Goal: Use online tool/utility: Utilize a website feature to perform a specific function

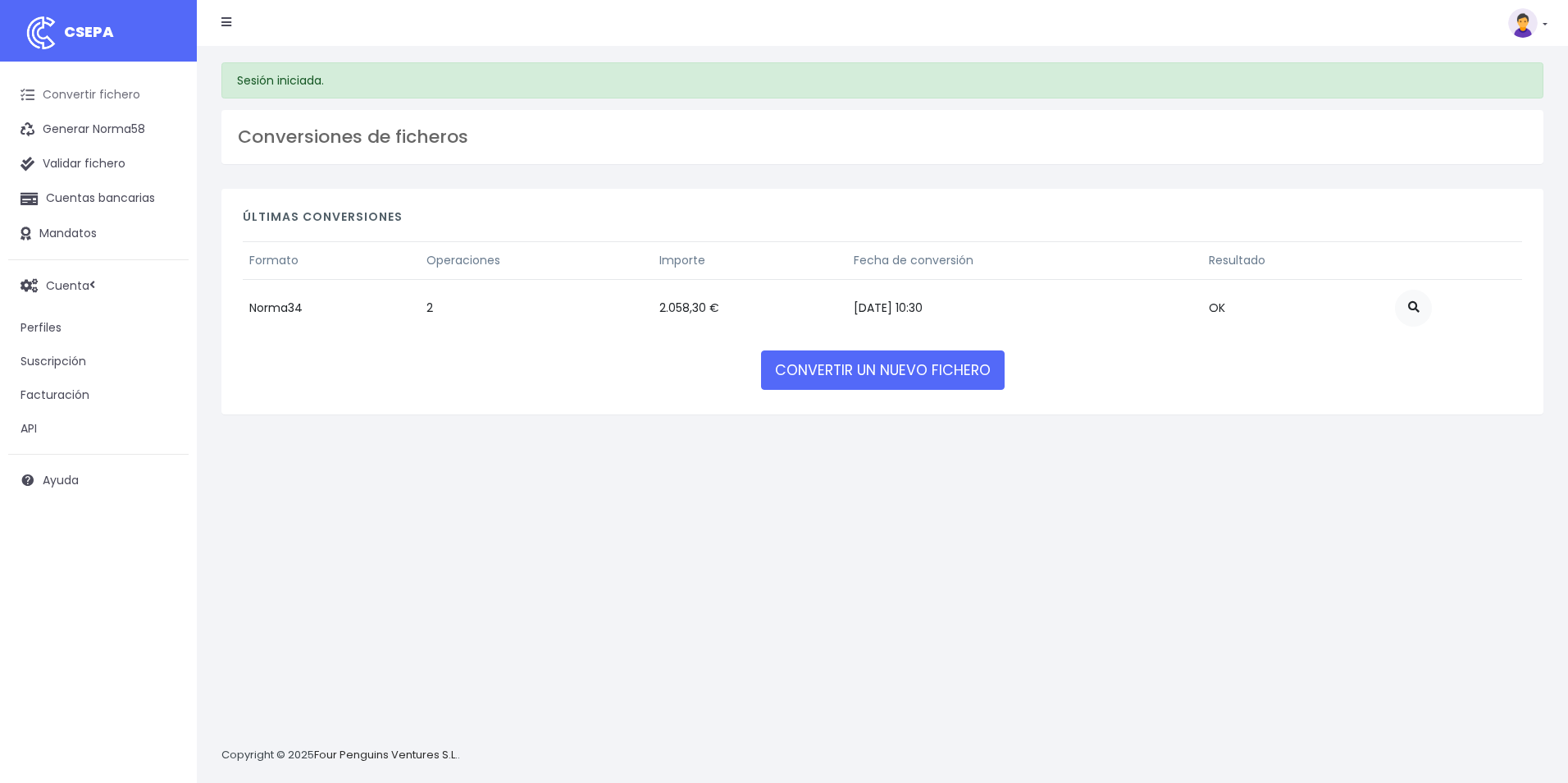
click at [103, 93] on link "Convertir fichero" at bounding box center [98, 95] width 181 height 35
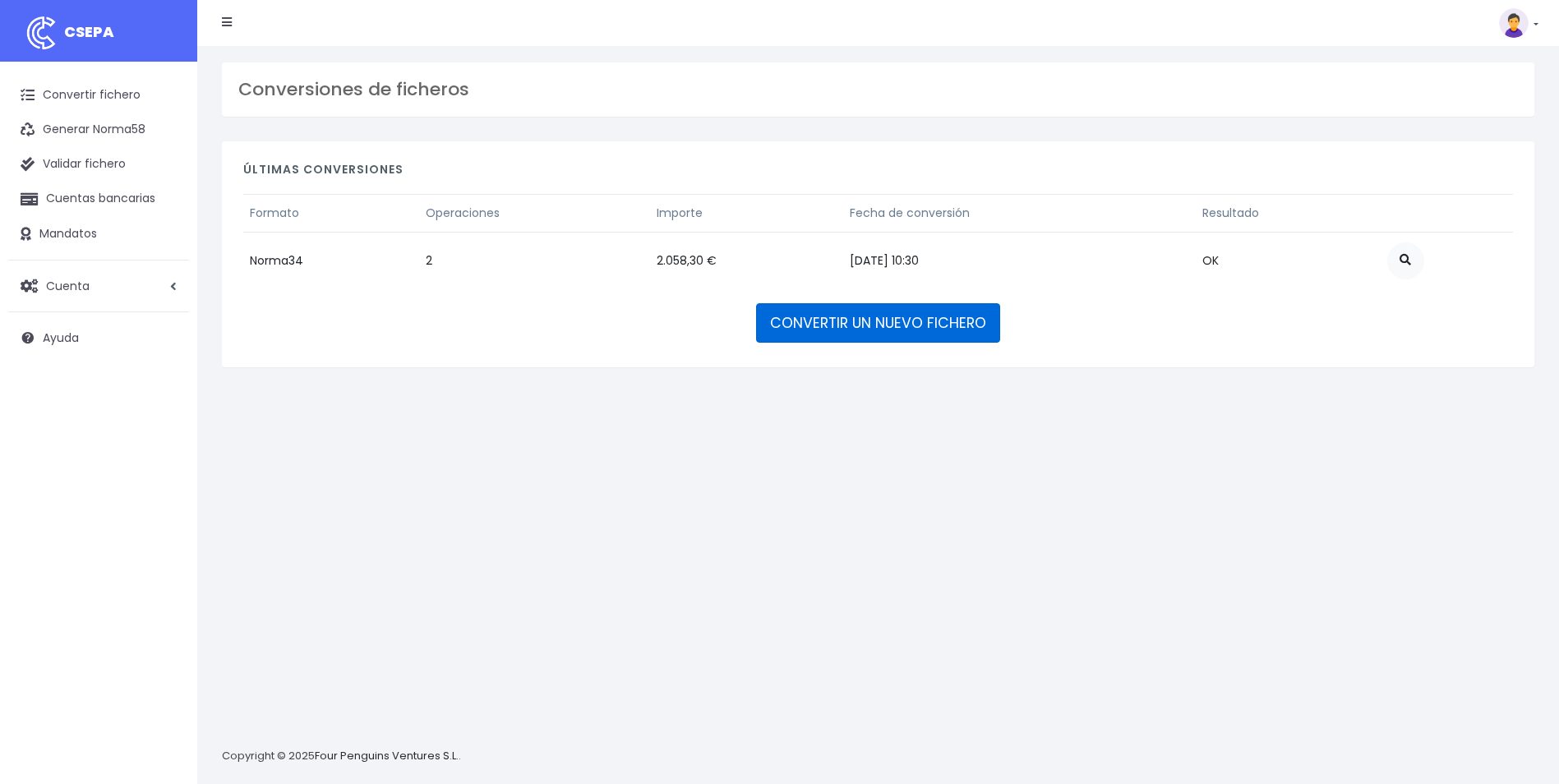
click at [877, 328] on link "CONVERTIR UN NUEVO FICHERO" at bounding box center [878, 323] width 244 height 40
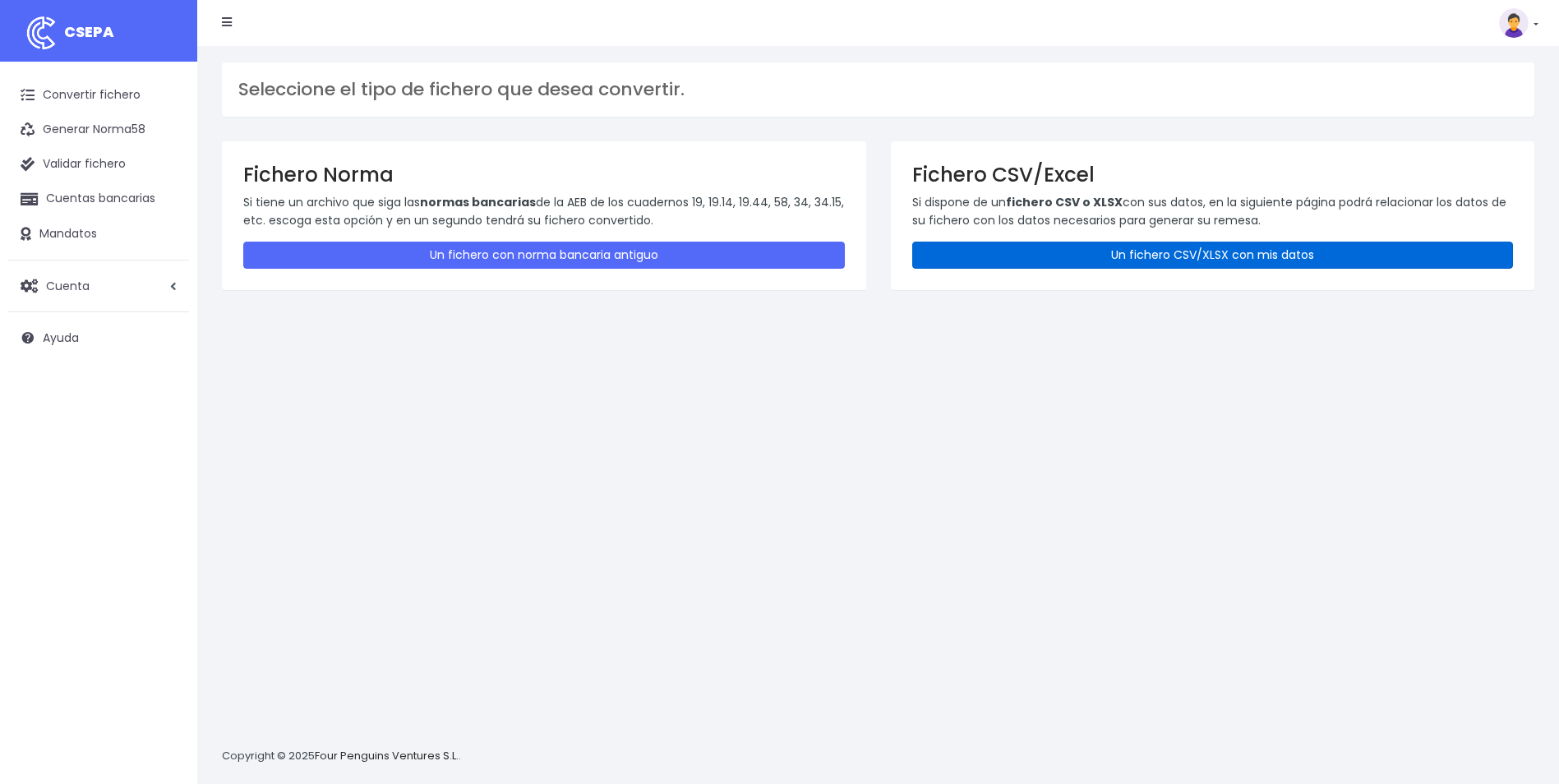
click at [1254, 248] on link "Un fichero CSV/XLSX con mis datos" at bounding box center [1212, 254] width 601 height 27
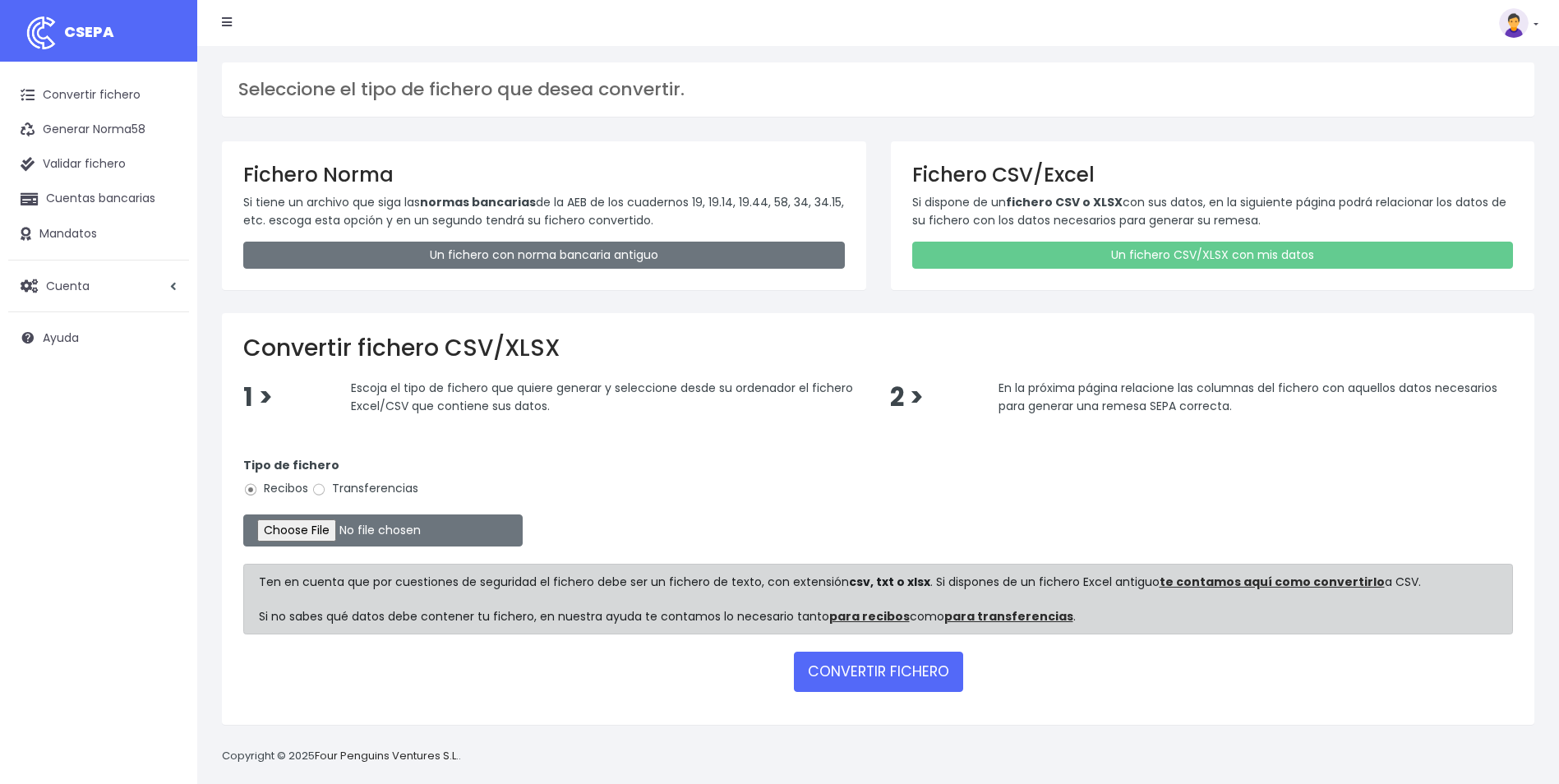
click at [364, 486] on label "Transferencias" at bounding box center [365, 488] width 107 height 17
click at [326, 486] on input "Transferencias" at bounding box center [319, 489] width 15 height 15
radio input "true"
click at [305, 533] on input "file" at bounding box center [383, 531] width 279 height 32
type input "C:\fakepath\DEVOLUCIONES SOC 0538 IMPORTE 19427.70eur.csv"
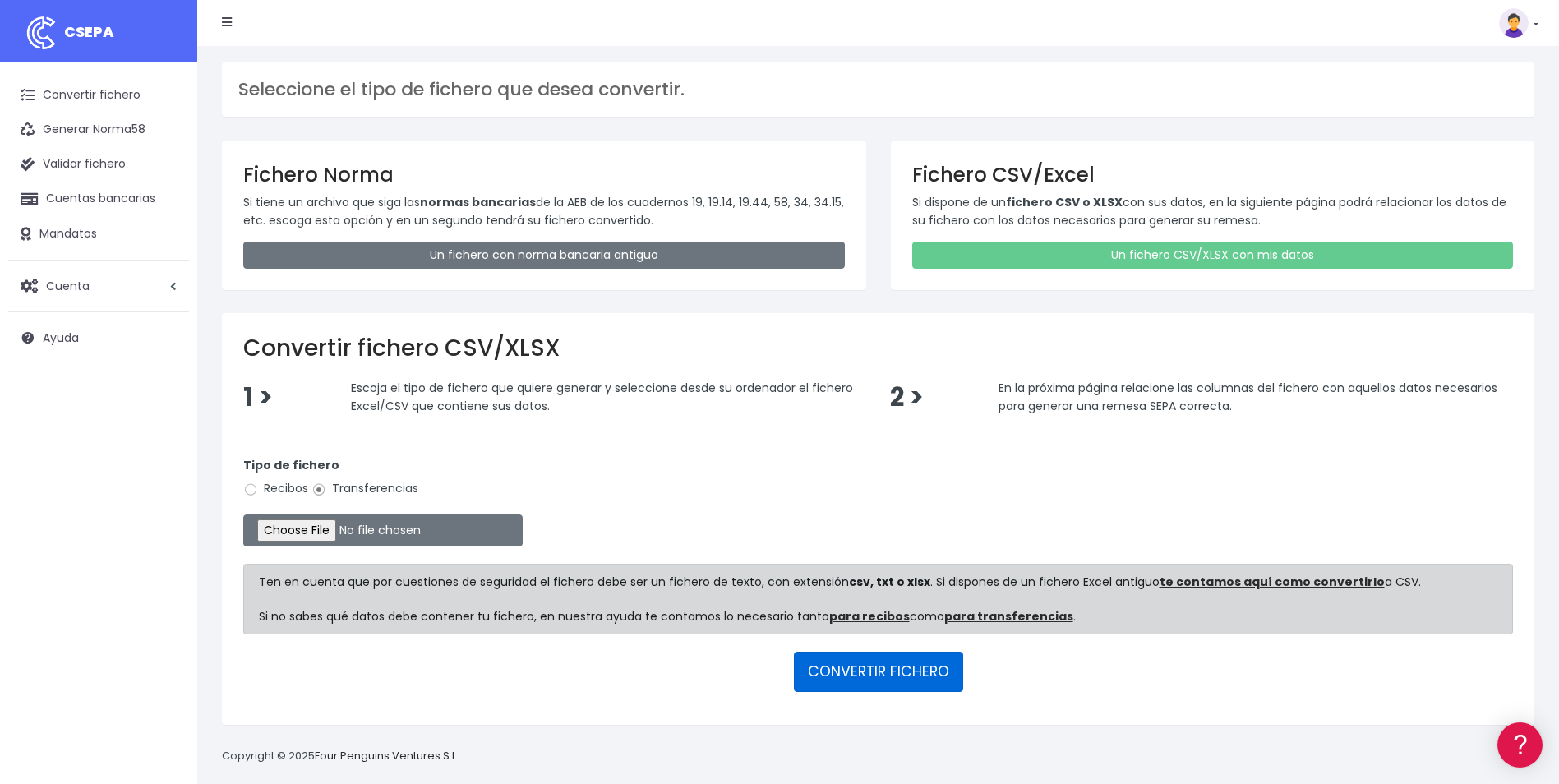
click at [903, 674] on button "CONVERTIR FICHERO" at bounding box center [879, 671] width 169 height 40
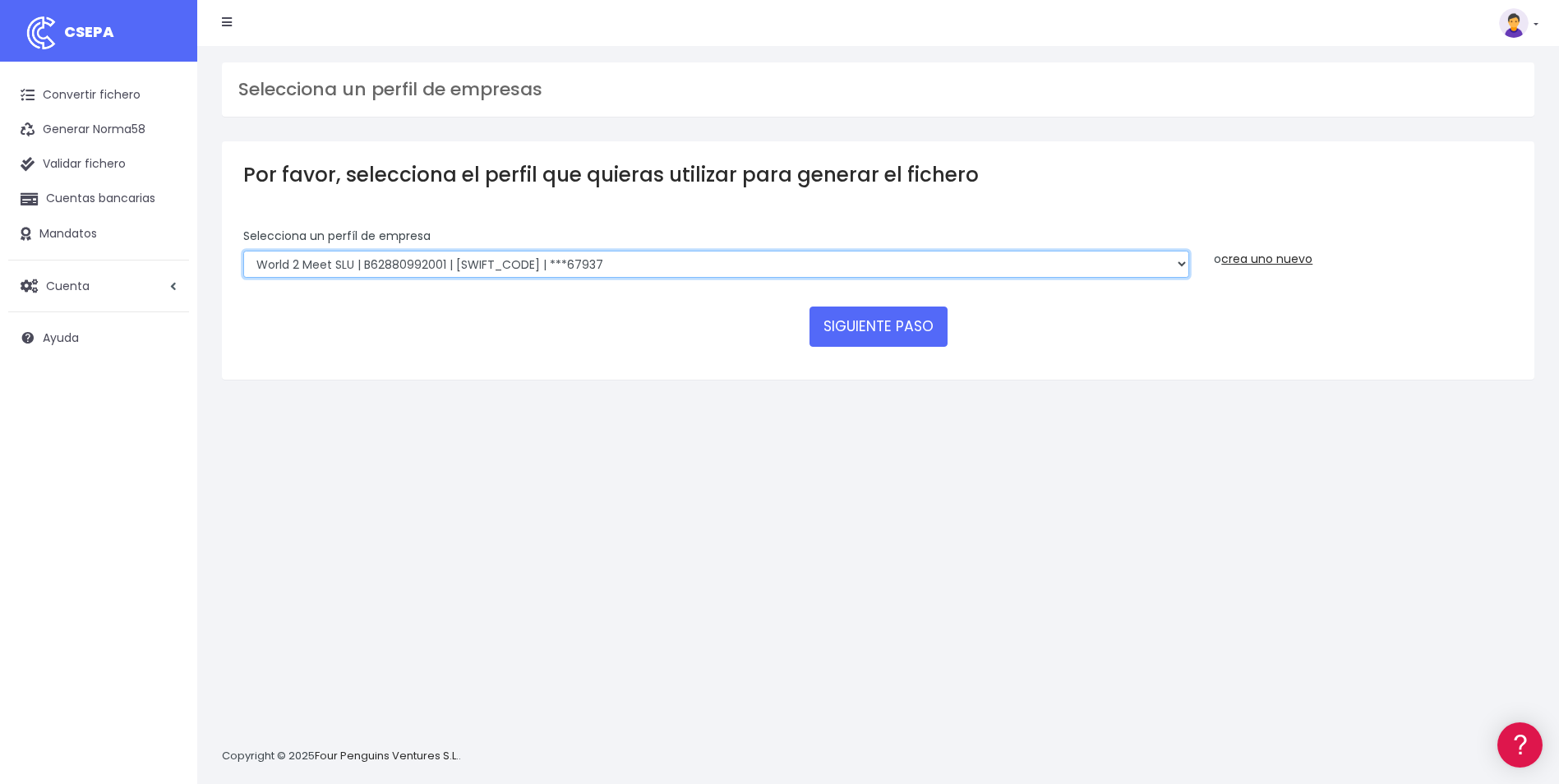
drag, startPoint x: 592, startPoint y: 263, endPoint x: 571, endPoint y: 274, distance: 23.7
click at [592, 263] on select "WORLD2MEET,S.L.U | b62880992 | [SWIFT_CODE] | ***97721 World 2 Meet SLU | B6288…" at bounding box center [716, 264] width 946 height 28
select select "2123"
click at [244, 250] on select "WORLD2MEET,S.L.U | b62880992 | BSABESBBXXX | ***97721 World 2 Meet SLU | B62880…" at bounding box center [716, 264] width 946 height 28
click at [917, 331] on button "SIGUIENTE PASO" at bounding box center [878, 327] width 138 height 40
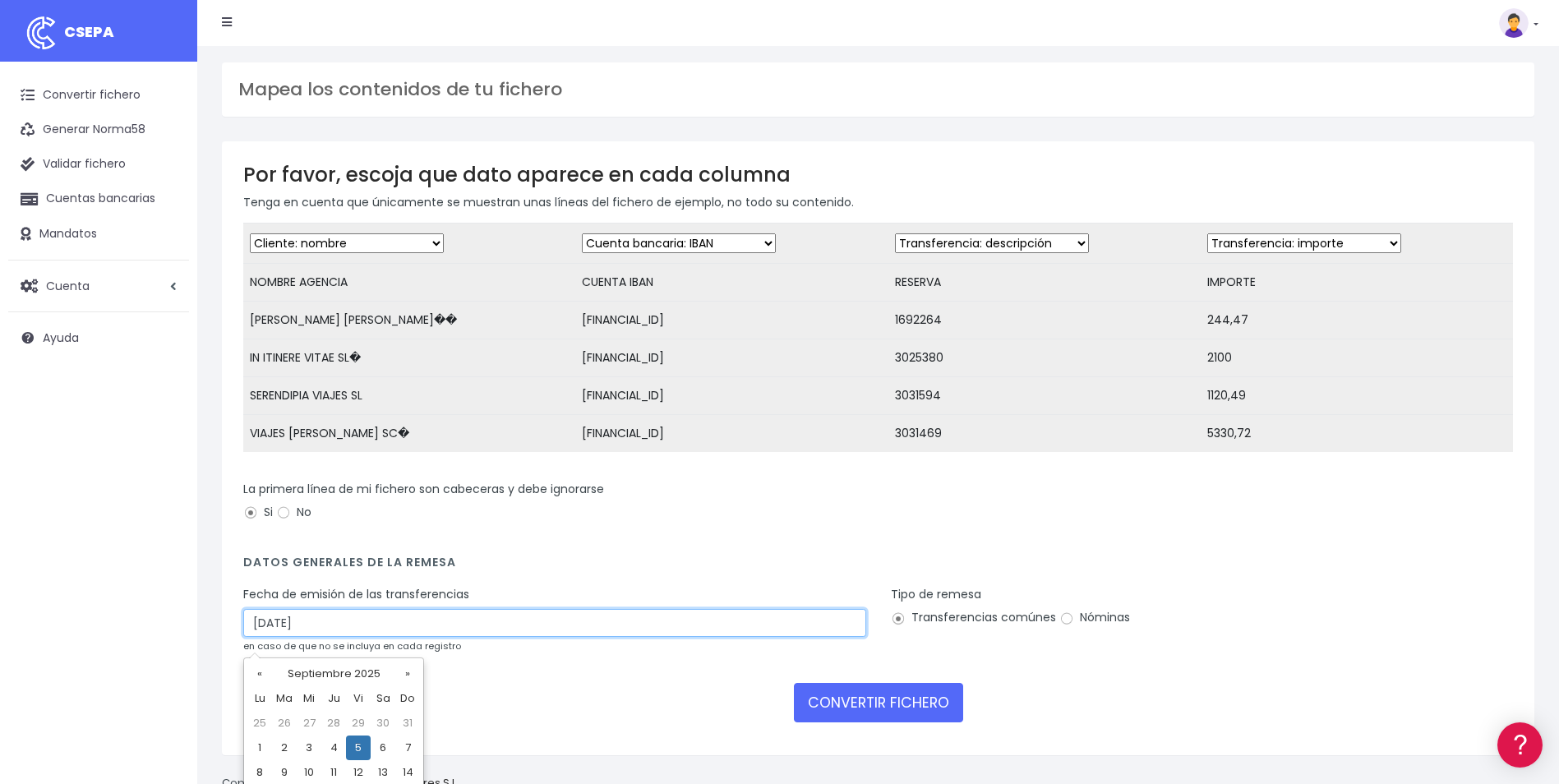
click at [344, 637] on input "05/09/2025" at bounding box center [555, 623] width 623 height 28
click at [305, 750] on td "3" at bounding box center [309, 747] width 25 height 25
type input "03/09/2025"
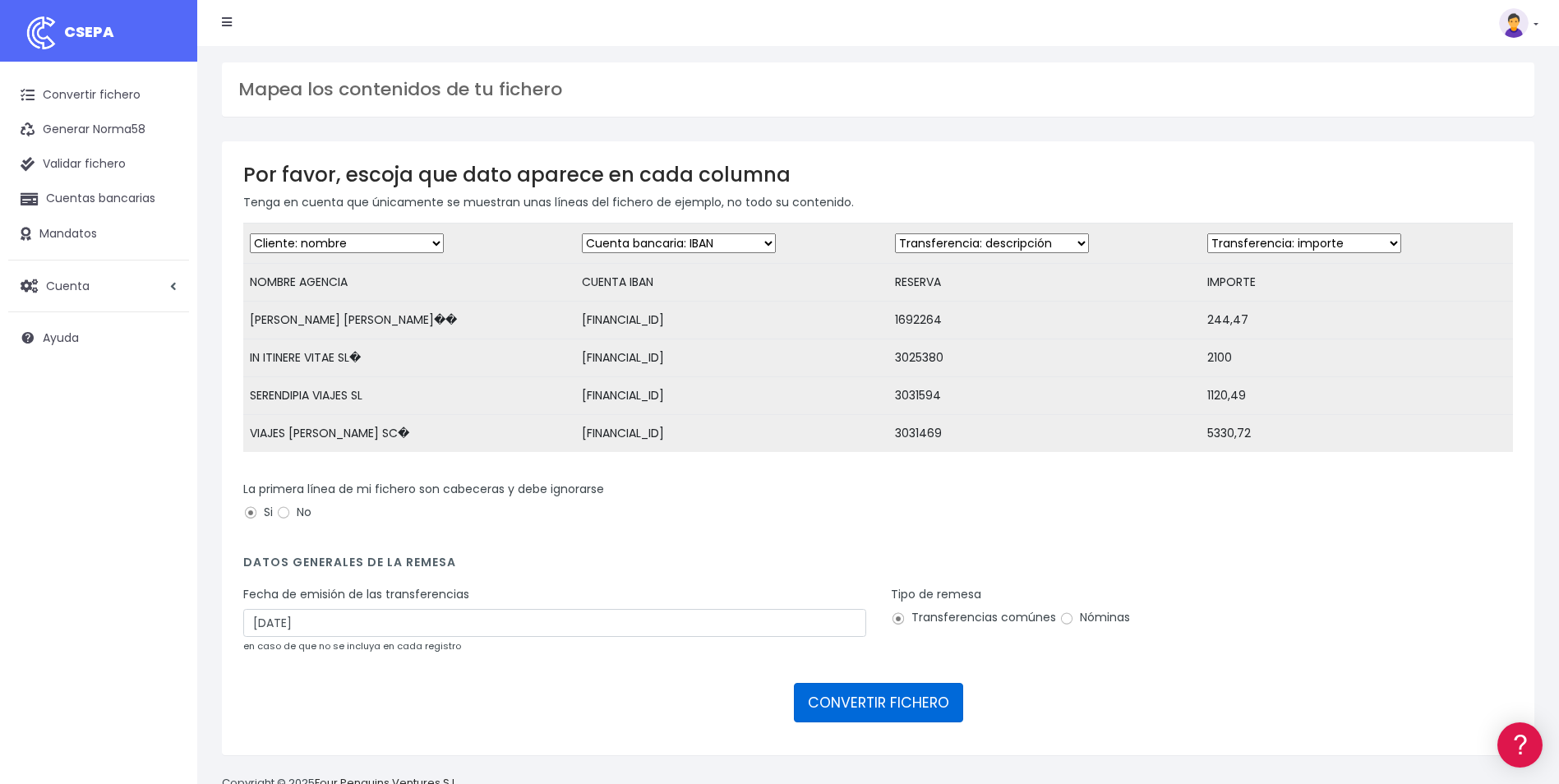
click at [901, 719] on button "CONVERTIR FICHERO" at bounding box center [879, 703] width 169 height 40
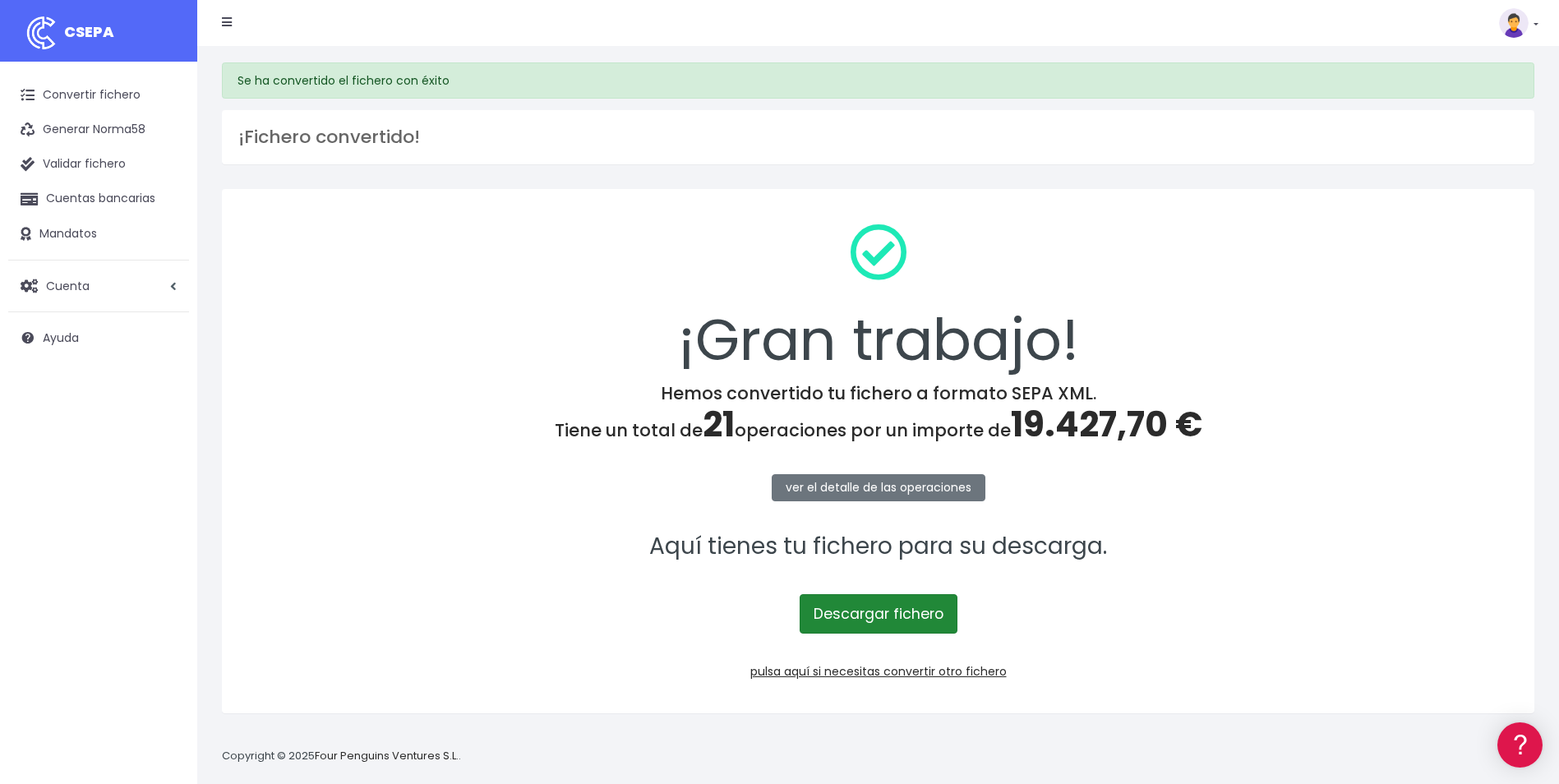
click at [917, 606] on link "Descargar fichero" at bounding box center [878, 614] width 157 height 40
click at [98, 94] on link "Convertir fichero" at bounding box center [98, 95] width 181 height 35
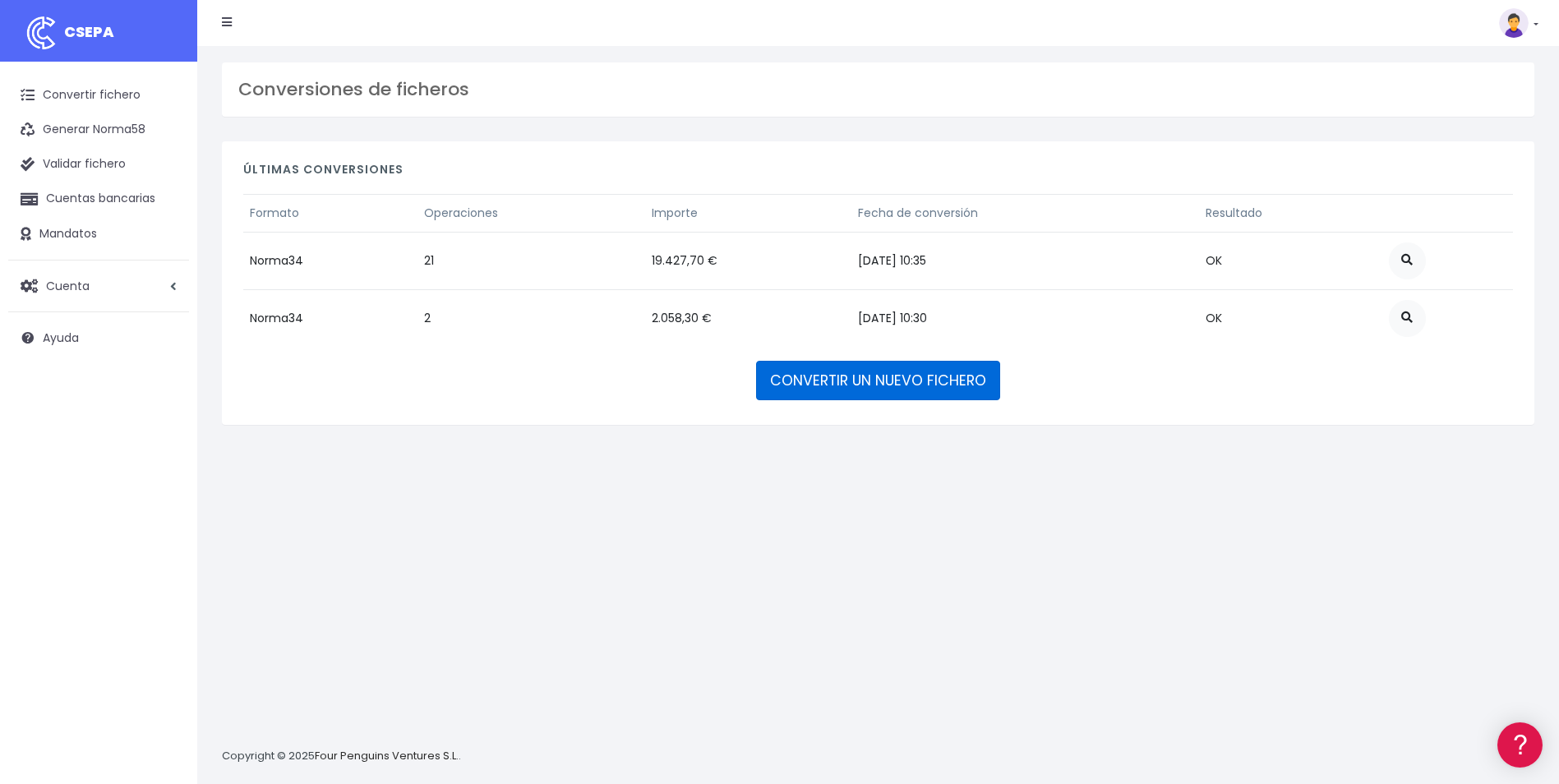
click at [901, 376] on link "CONVERTIR UN NUEVO FICHERO" at bounding box center [878, 380] width 244 height 40
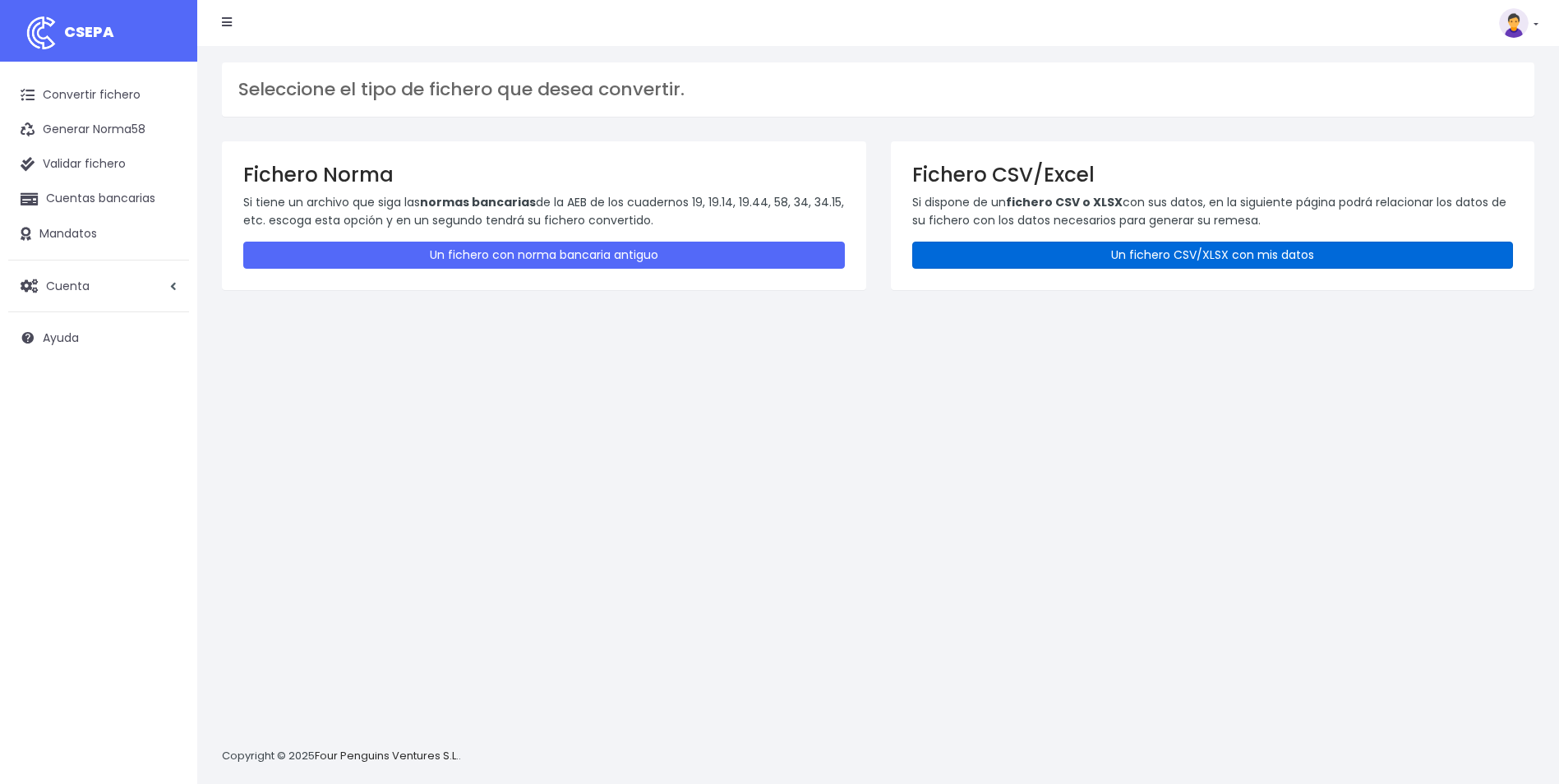
click at [1167, 252] on link "Un fichero CSV/XLSX con mis datos" at bounding box center [1212, 254] width 601 height 27
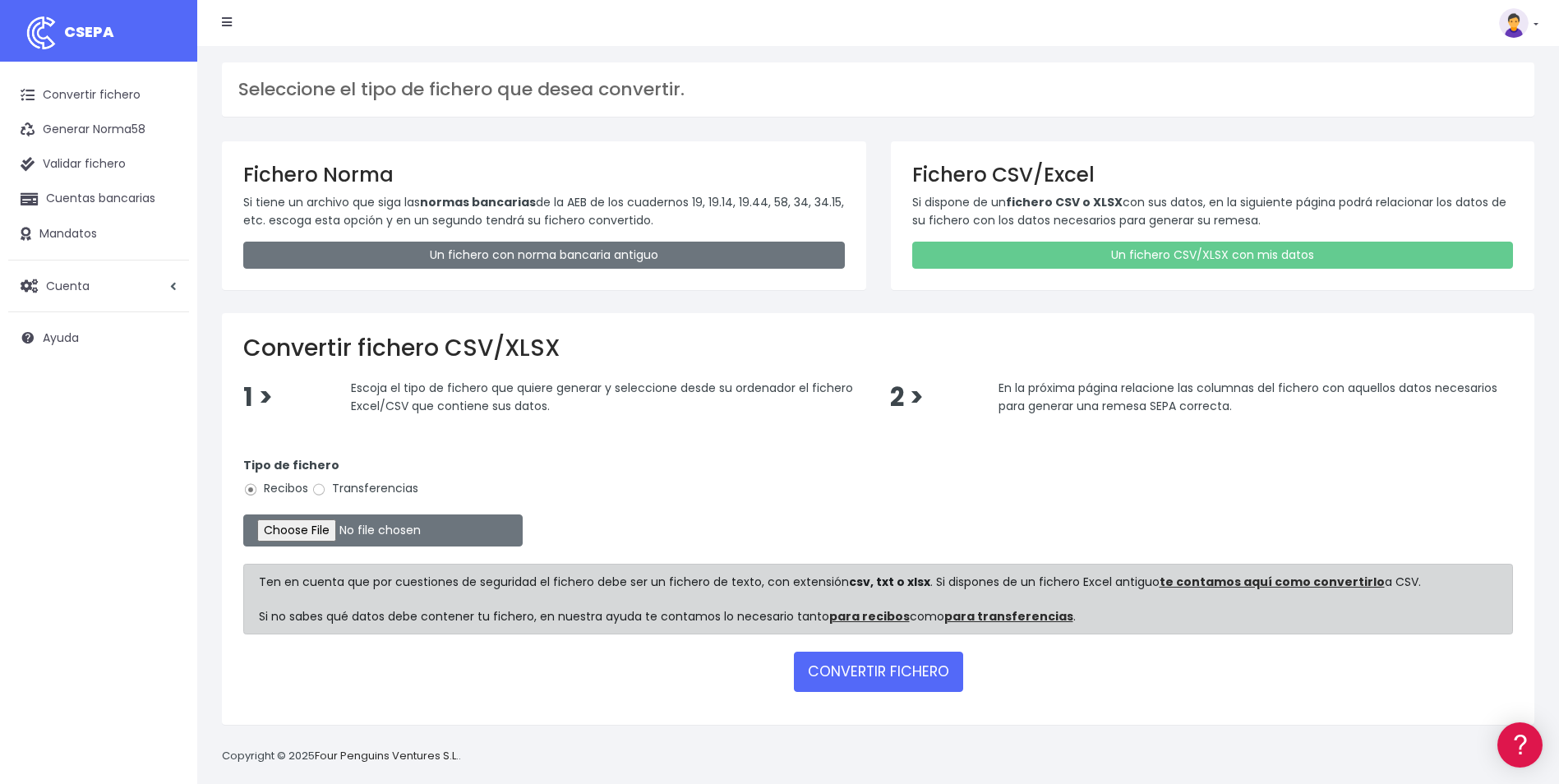
click at [379, 485] on label "Transferencias" at bounding box center [365, 488] width 107 height 17
click at [326, 485] on input "Transferencias" at bounding box center [319, 489] width 15 height 15
radio input "true"
click at [310, 527] on input "file" at bounding box center [383, 531] width 279 height 32
type input "C:\fakepath\DEVOLUCIONES SOC 0540 IMPORTE 8523.17eur.csv"
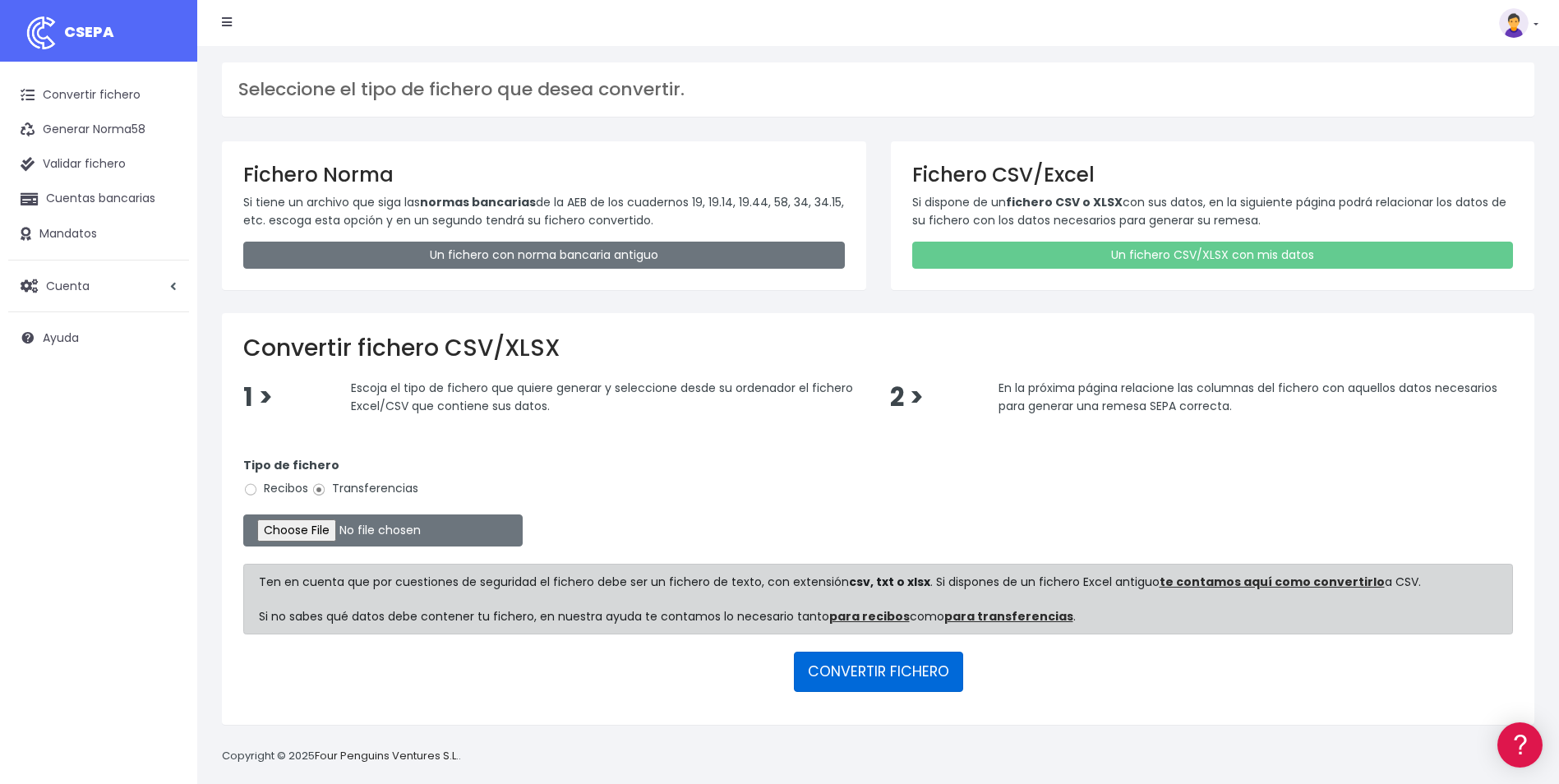
click at [860, 680] on button "CONVERTIR FICHERO" at bounding box center [879, 671] width 169 height 40
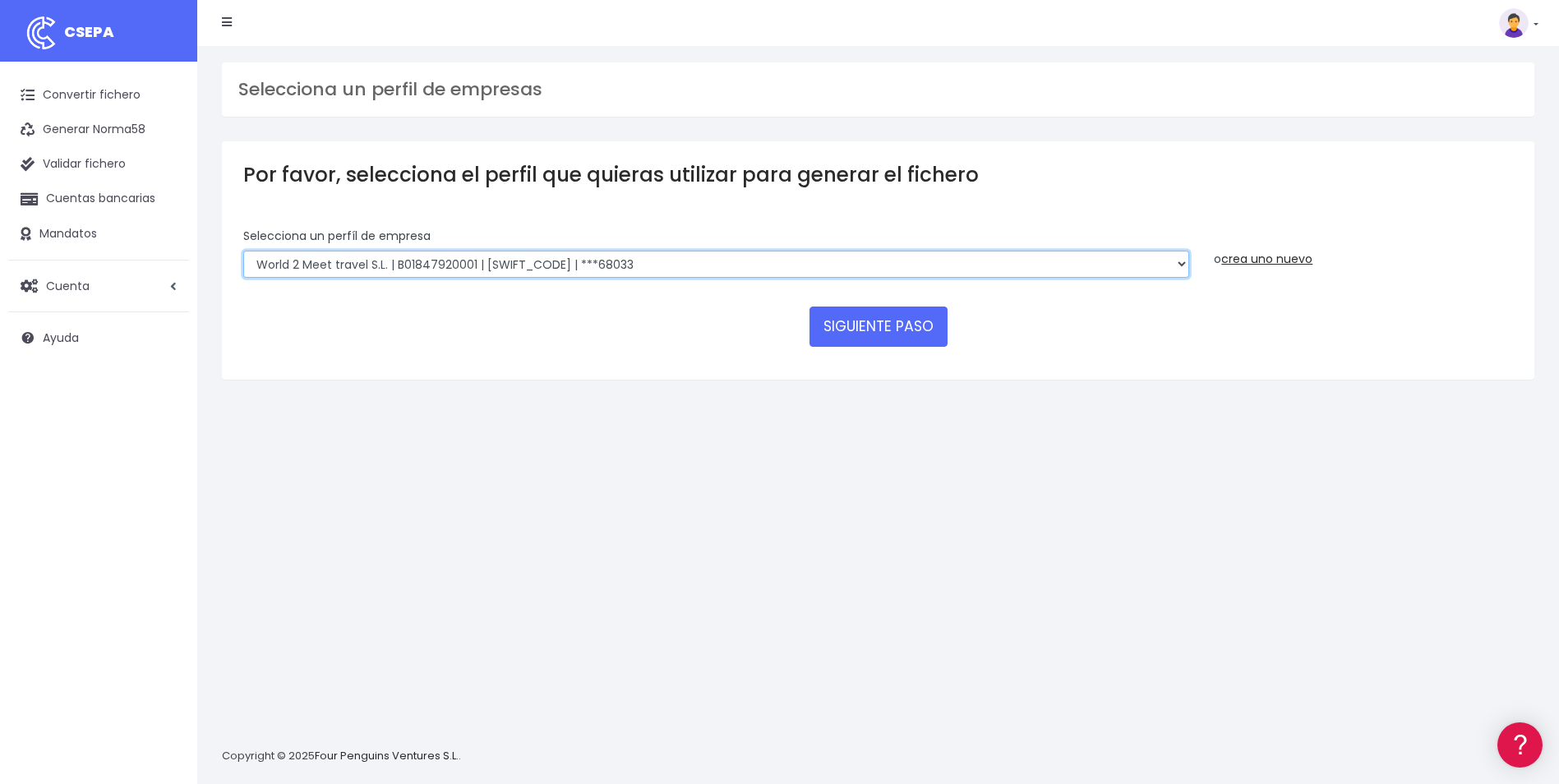
click at [649, 263] on select "WORLD2MEET,S.L.U | b62880992 | BSABESBBXXX | ***97721 World 2 Meet SLU | B62880…" at bounding box center [716, 264] width 946 height 28
select select "1301"
click at [244, 250] on select "WORLD2MEET,S.L.U | b62880992 | BSABESBBXXX | ***97721 World 2 Meet SLU | B62880…" at bounding box center [716, 264] width 946 height 28
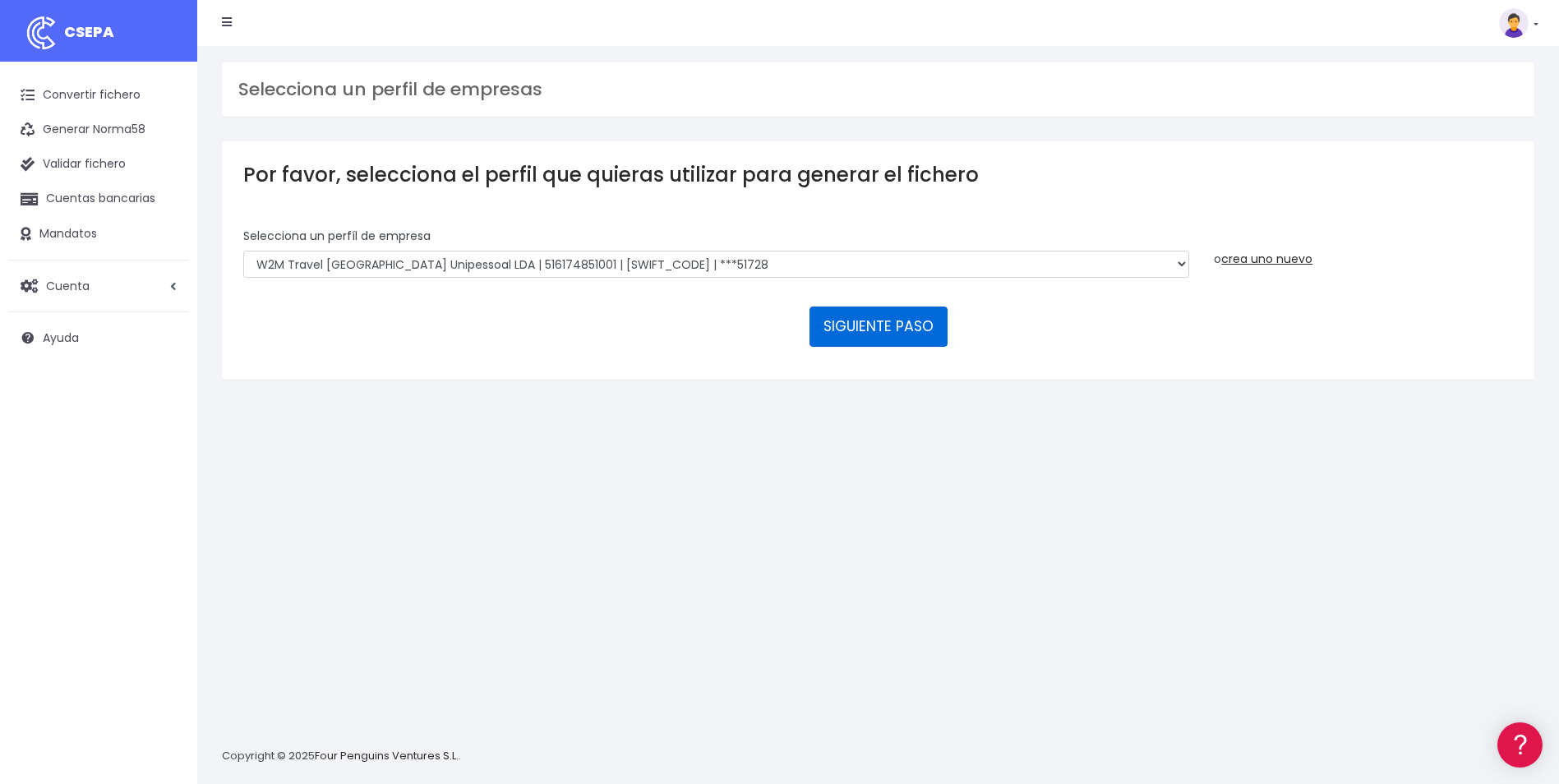
click at [892, 322] on button "SIGUIENTE PASO" at bounding box center [878, 327] width 138 height 40
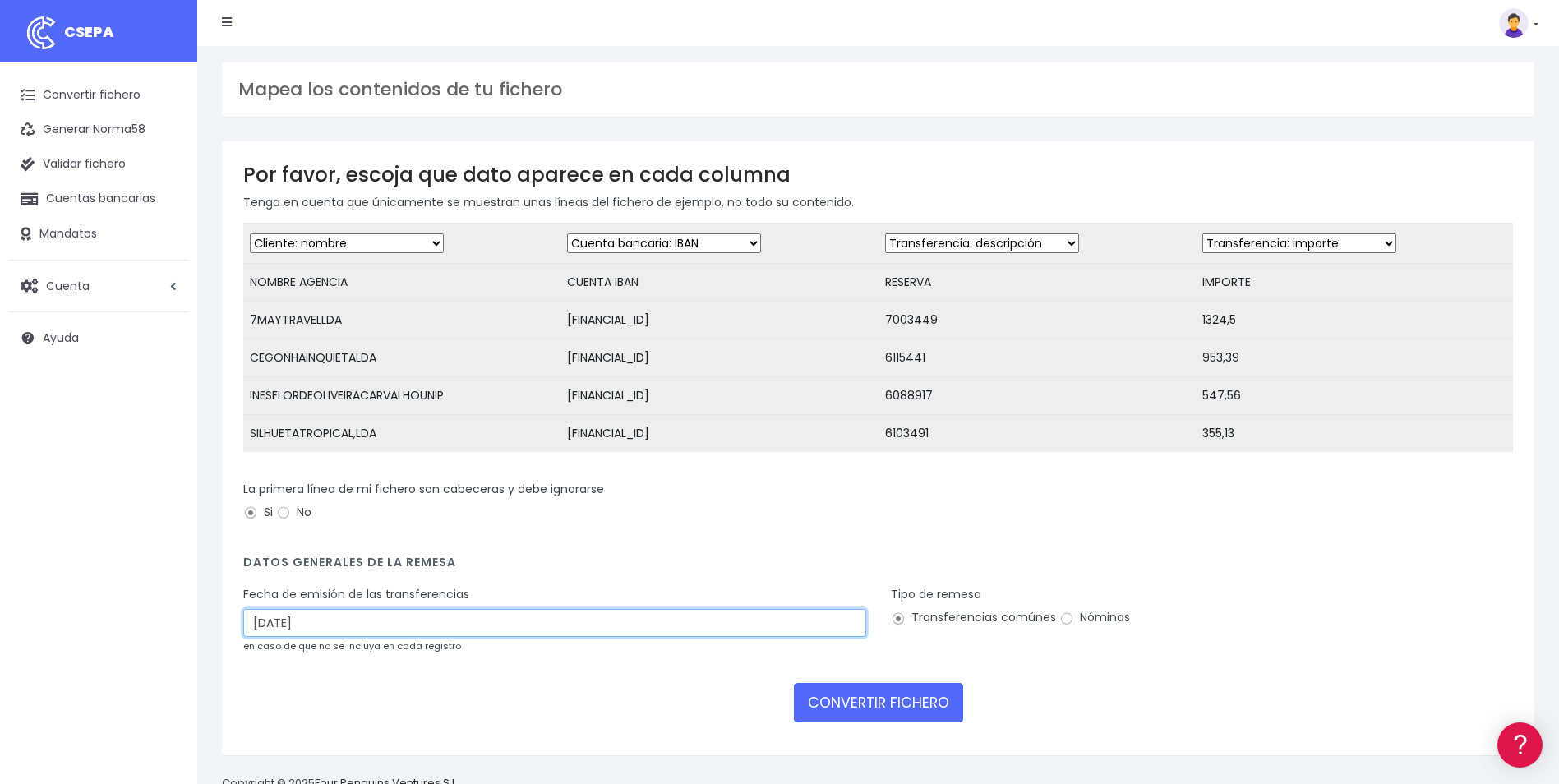
click at [336, 631] on input "05/09/2025" at bounding box center [555, 623] width 623 height 28
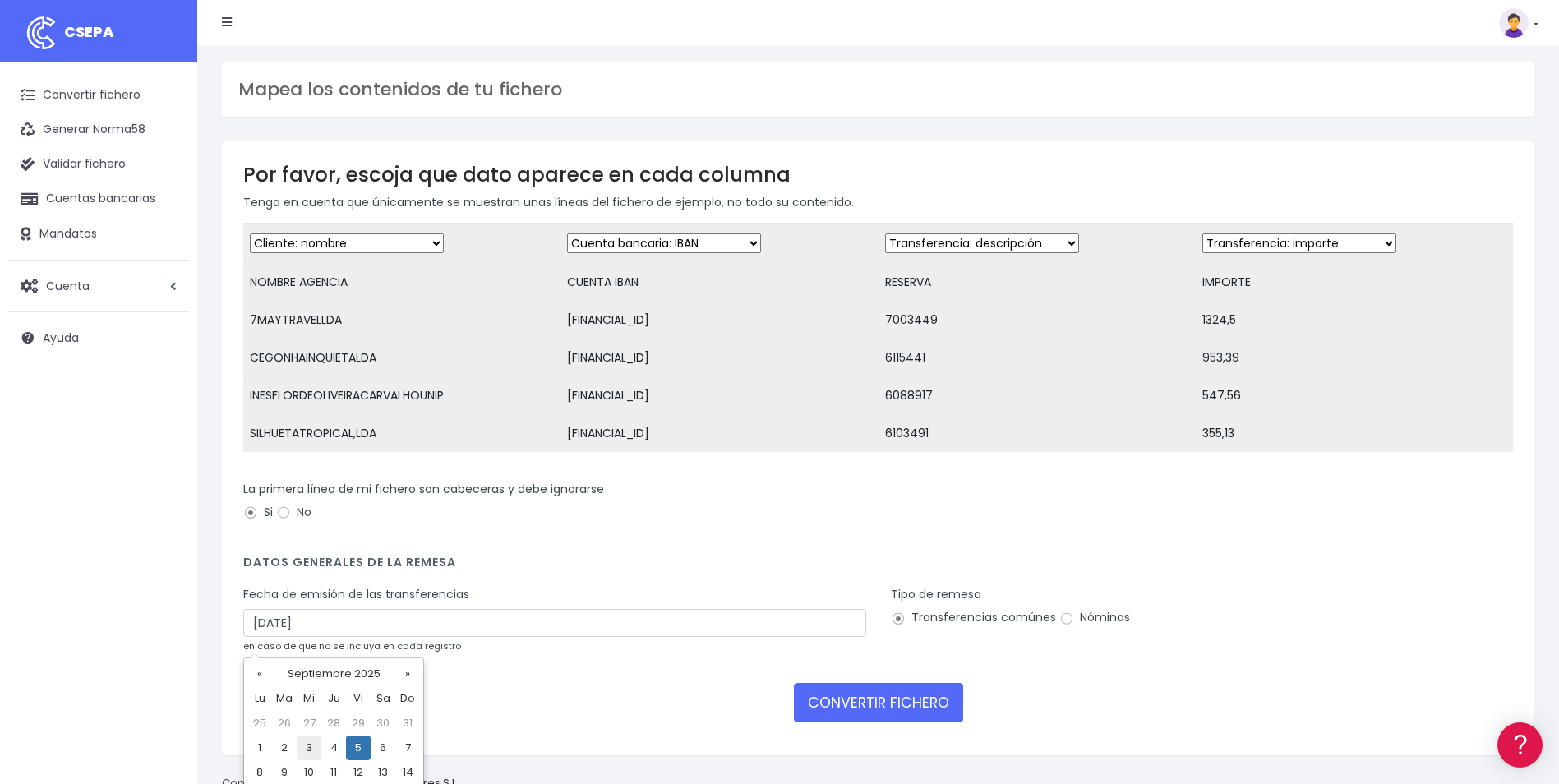
click at [316, 747] on td "3" at bounding box center [309, 747] width 25 height 25
type input "03/09/2025"
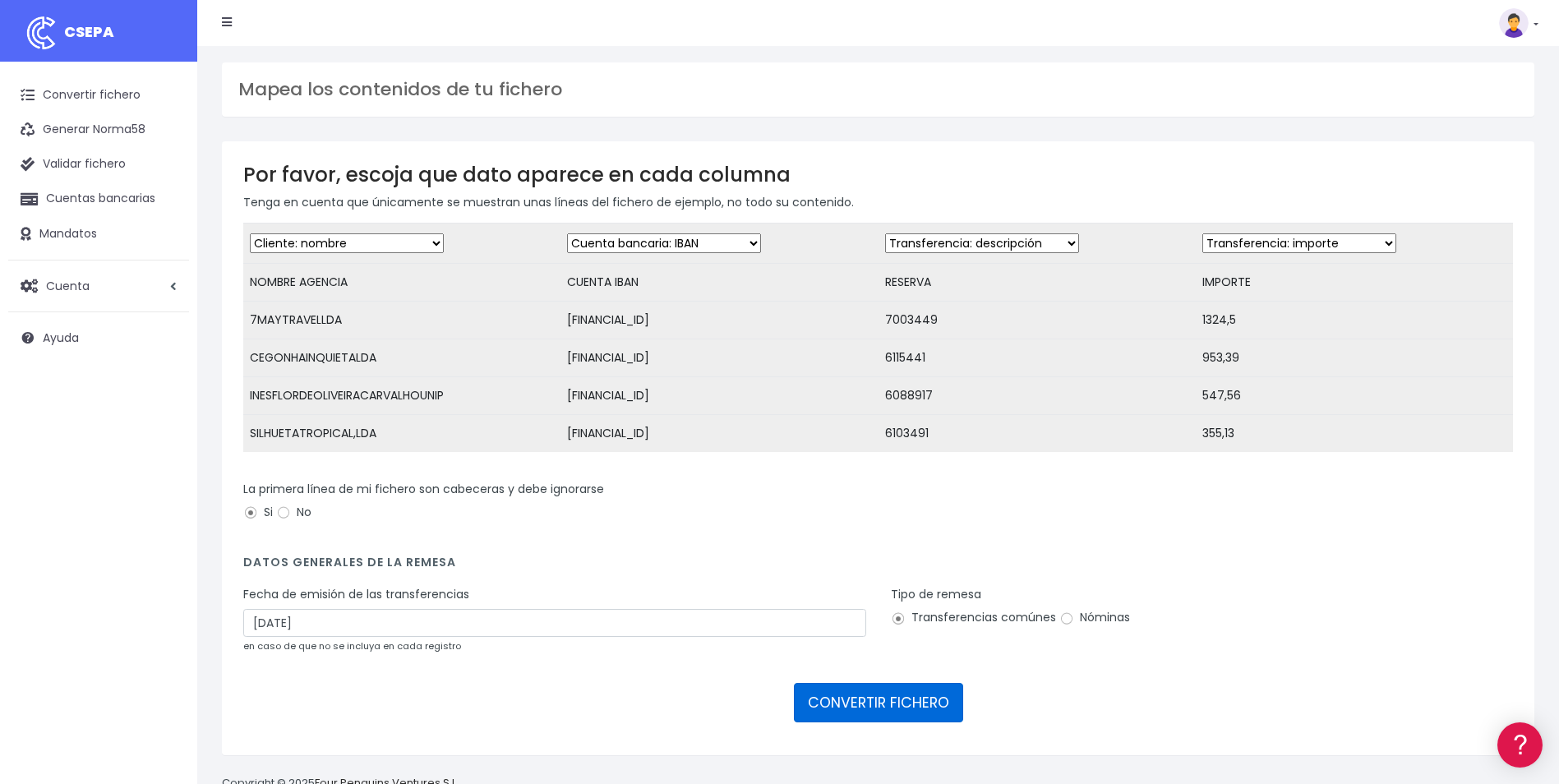
click at [831, 707] on button "CONVERTIR FICHERO" at bounding box center [879, 703] width 169 height 40
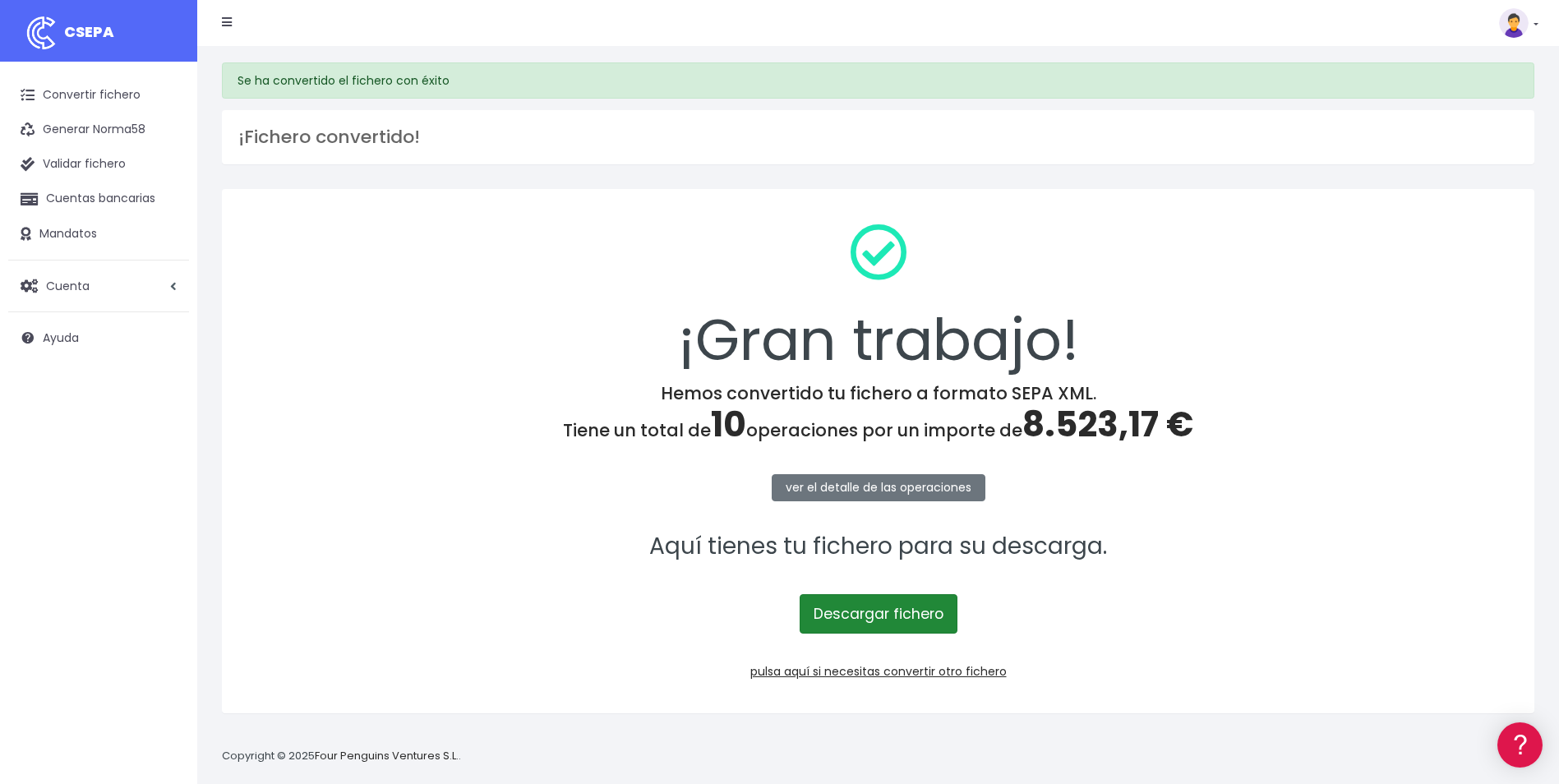
click at [896, 611] on link "Descargar fichero" at bounding box center [878, 614] width 157 height 40
click at [93, 99] on link "Convertir fichero" at bounding box center [98, 95] width 181 height 35
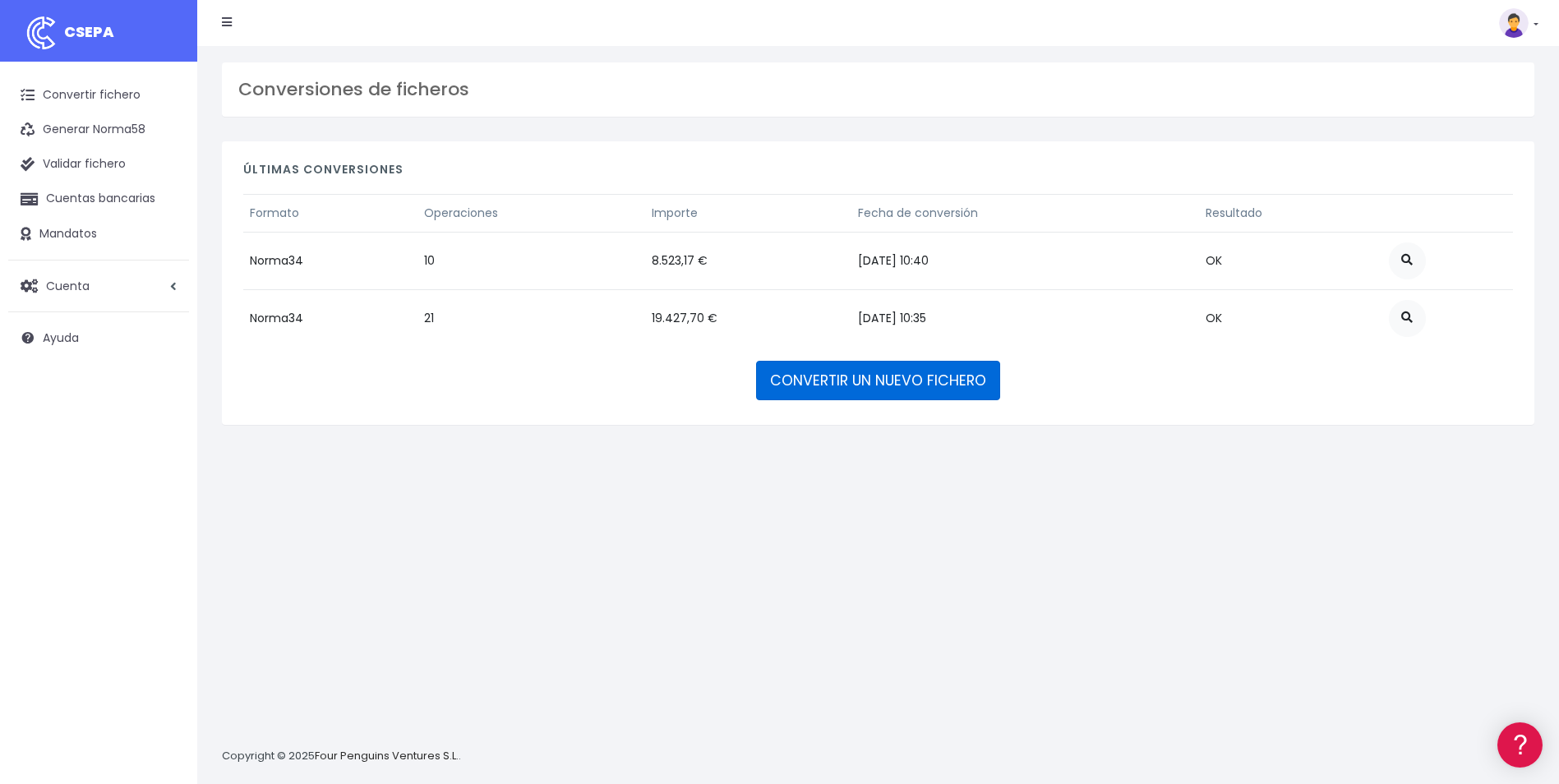
click at [915, 380] on link "CONVERTIR UN NUEVO FICHERO" at bounding box center [878, 380] width 244 height 40
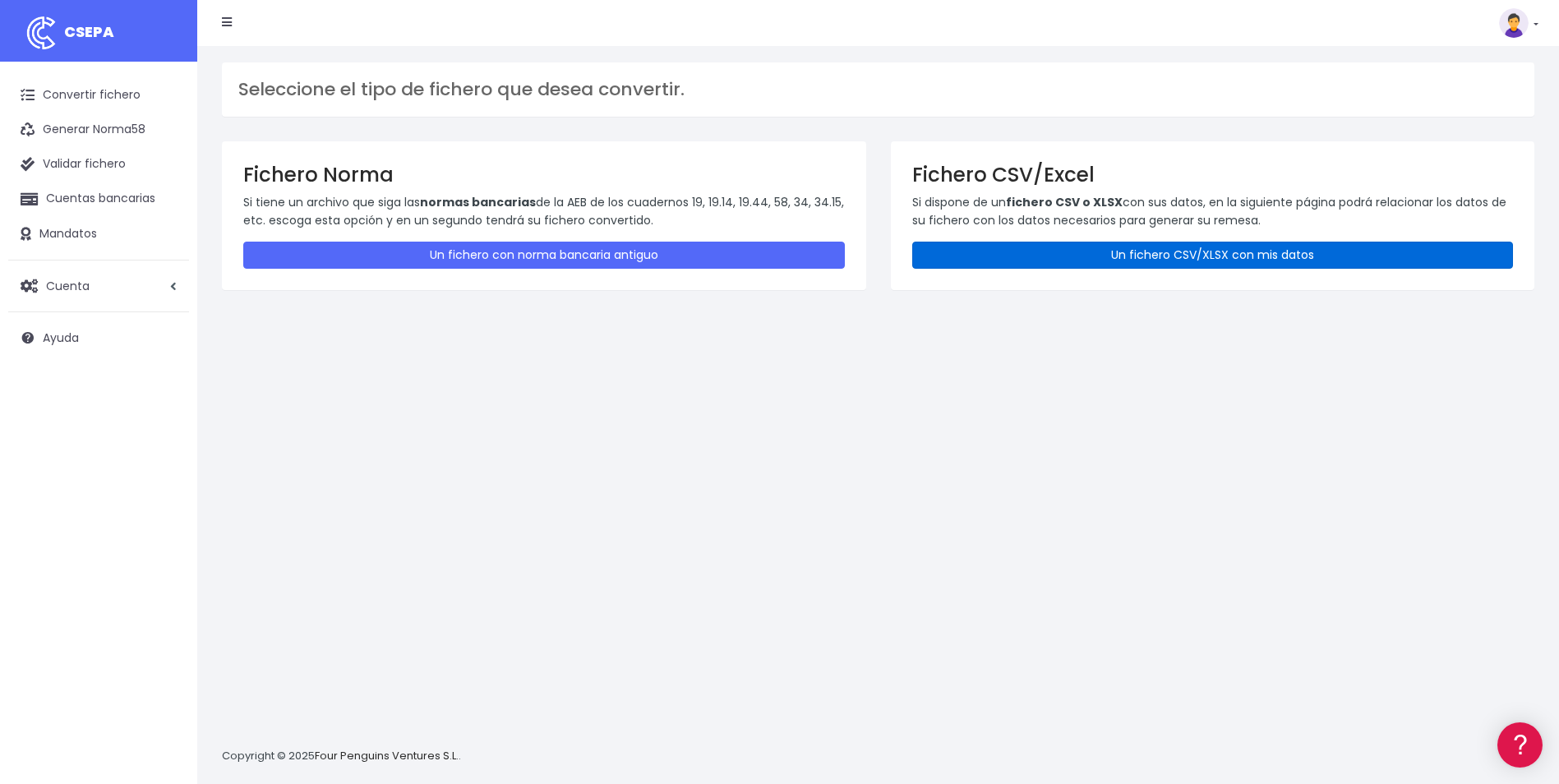
click at [1255, 248] on link "Un fichero CSV/XLSX con mis datos" at bounding box center [1212, 254] width 601 height 27
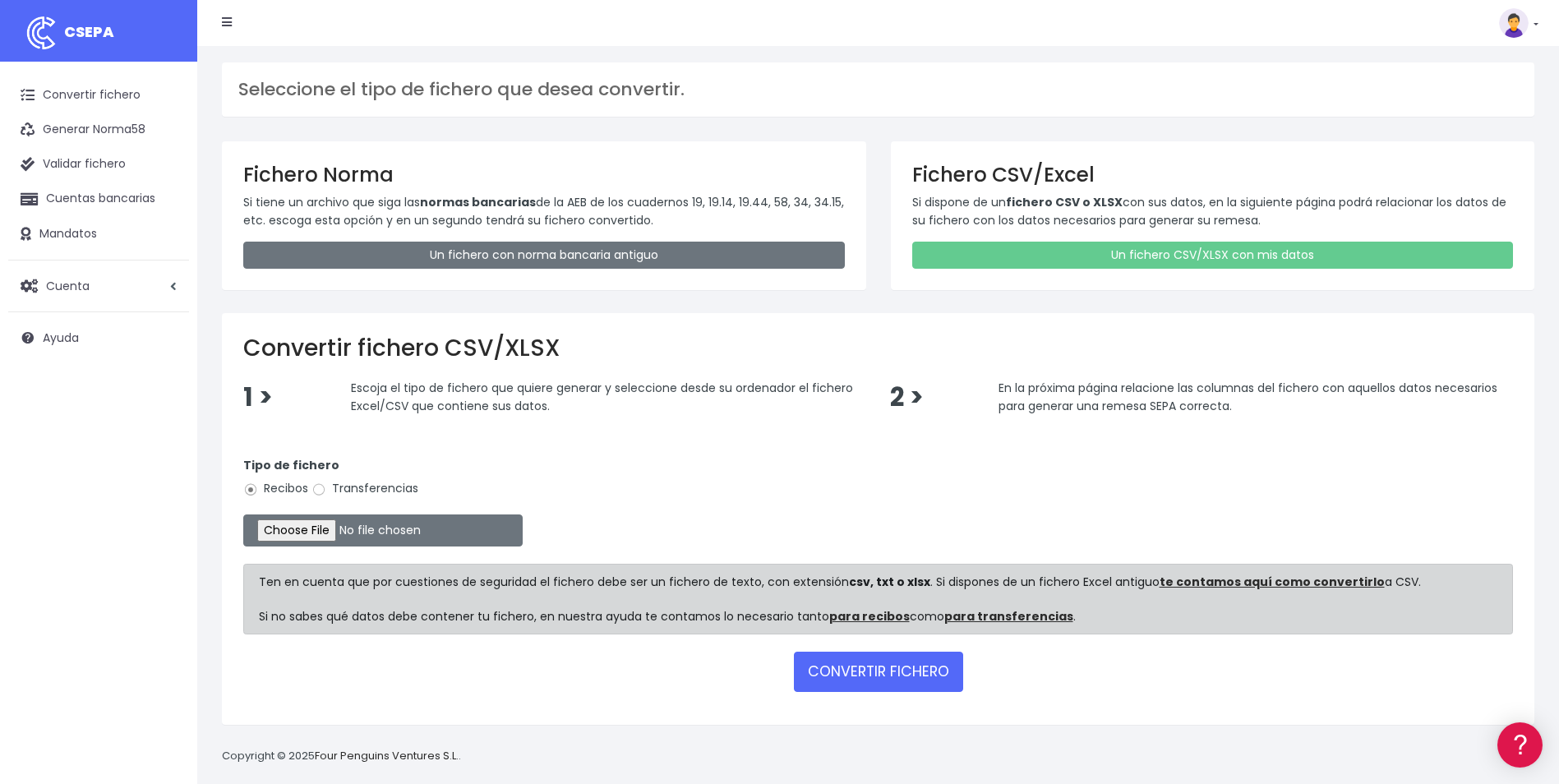
click at [353, 478] on div "Tipo de fichero Recibos Transferencias" at bounding box center [879, 479] width 1270 height 46
click at [361, 488] on label "Transferencias" at bounding box center [365, 488] width 107 height 17
click at [326, 488] on input "Transferencias" at bounding box center [319, 489] width 15 height 15
radio input "true"
click at [302, 526] on input "file" at bounding box center [383, 531] width 279 height 32
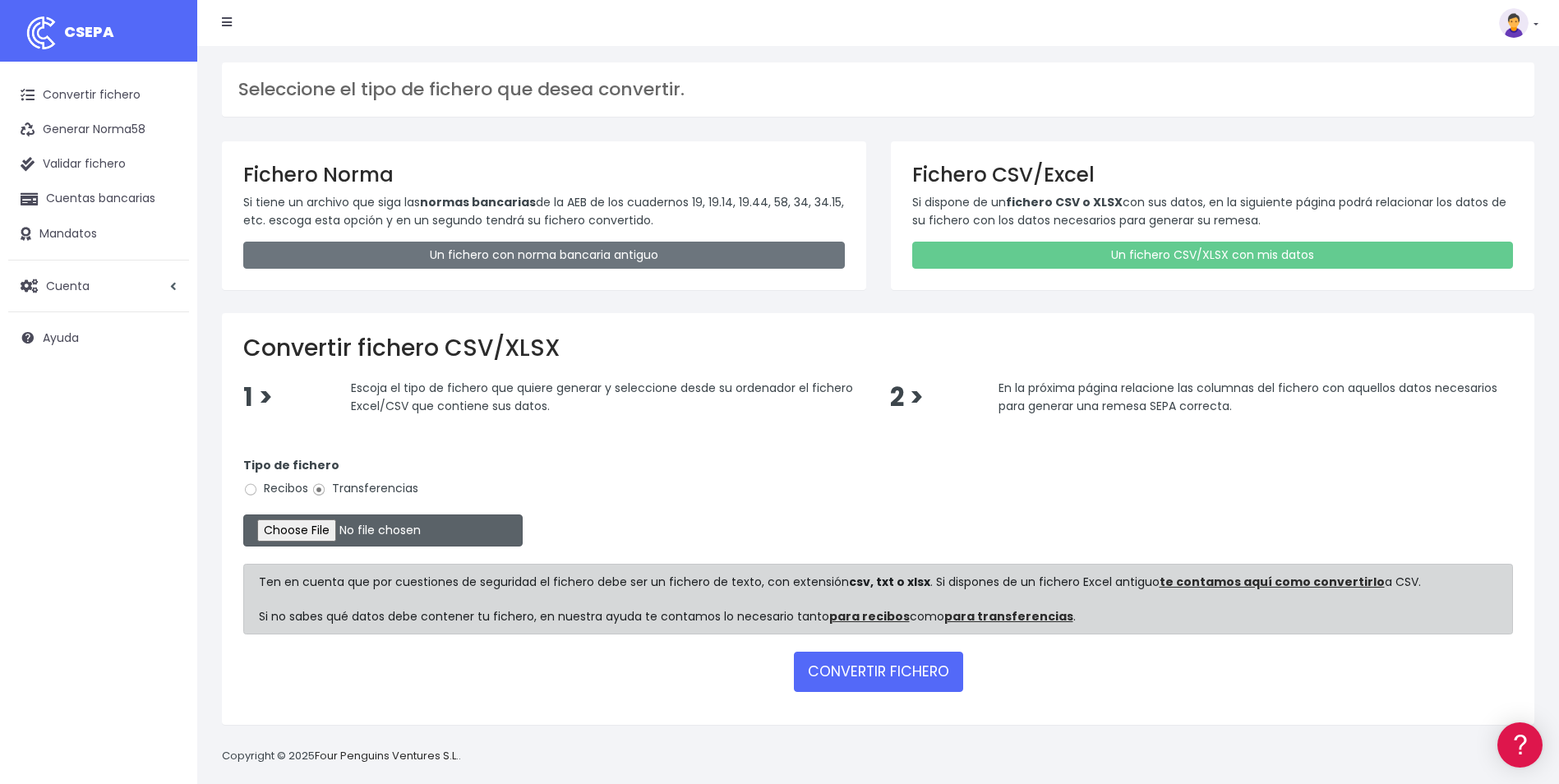
type input "C:\fakepath\DEVOLUCIONES SOC 0552 IMPORTE 35eur.csv"
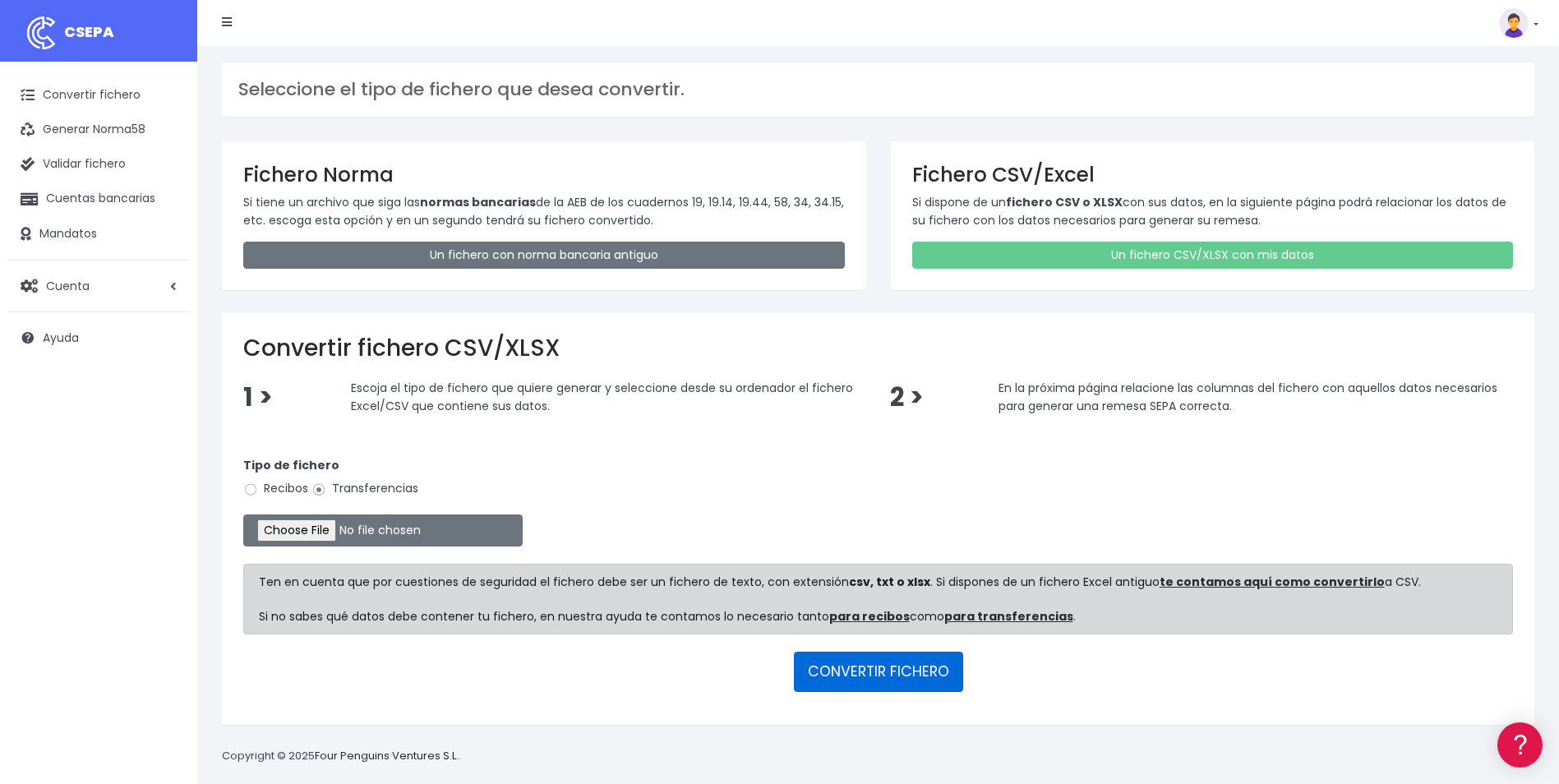
click at [848, 677] on button "CONVERTIR FICHERO" at bounding box center [879, 671] width 169 height 40
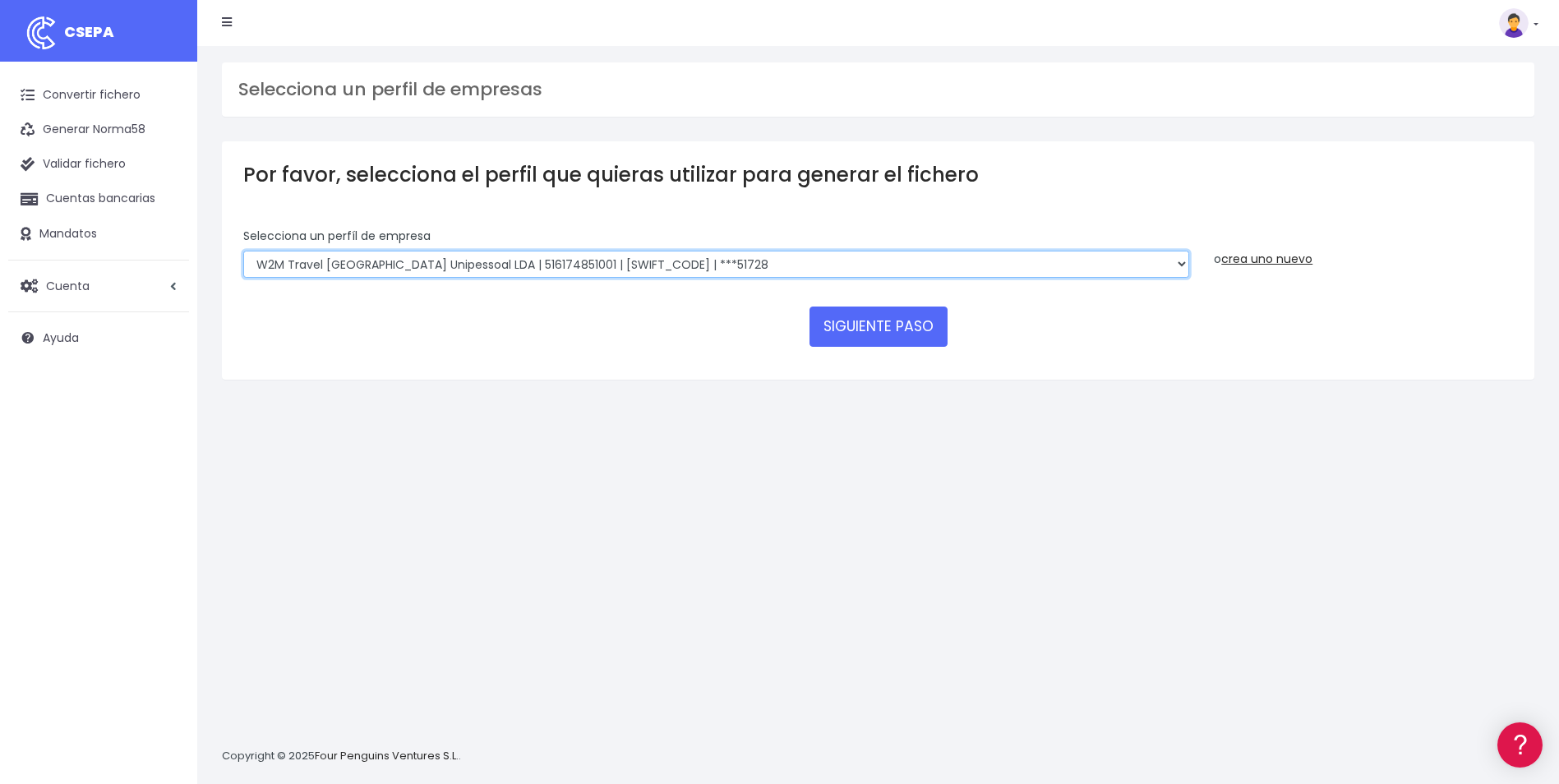
click at [737, 266] on select "WORLD2MEET,S.L.U | b62880992 | BSABESBBXXX | ***97721 World 2 Meet SLU | B62880…" at bounding box center [716, 264] width 946 height 28
select select "1726"
click at [244, 250] on select "WORLD2MEET,S.L.U | b62880992 | BSABESBBXXX | ***97721 World 2 Meet SLU | B62880…" at bounding box center [716, 264] width 946 height 28
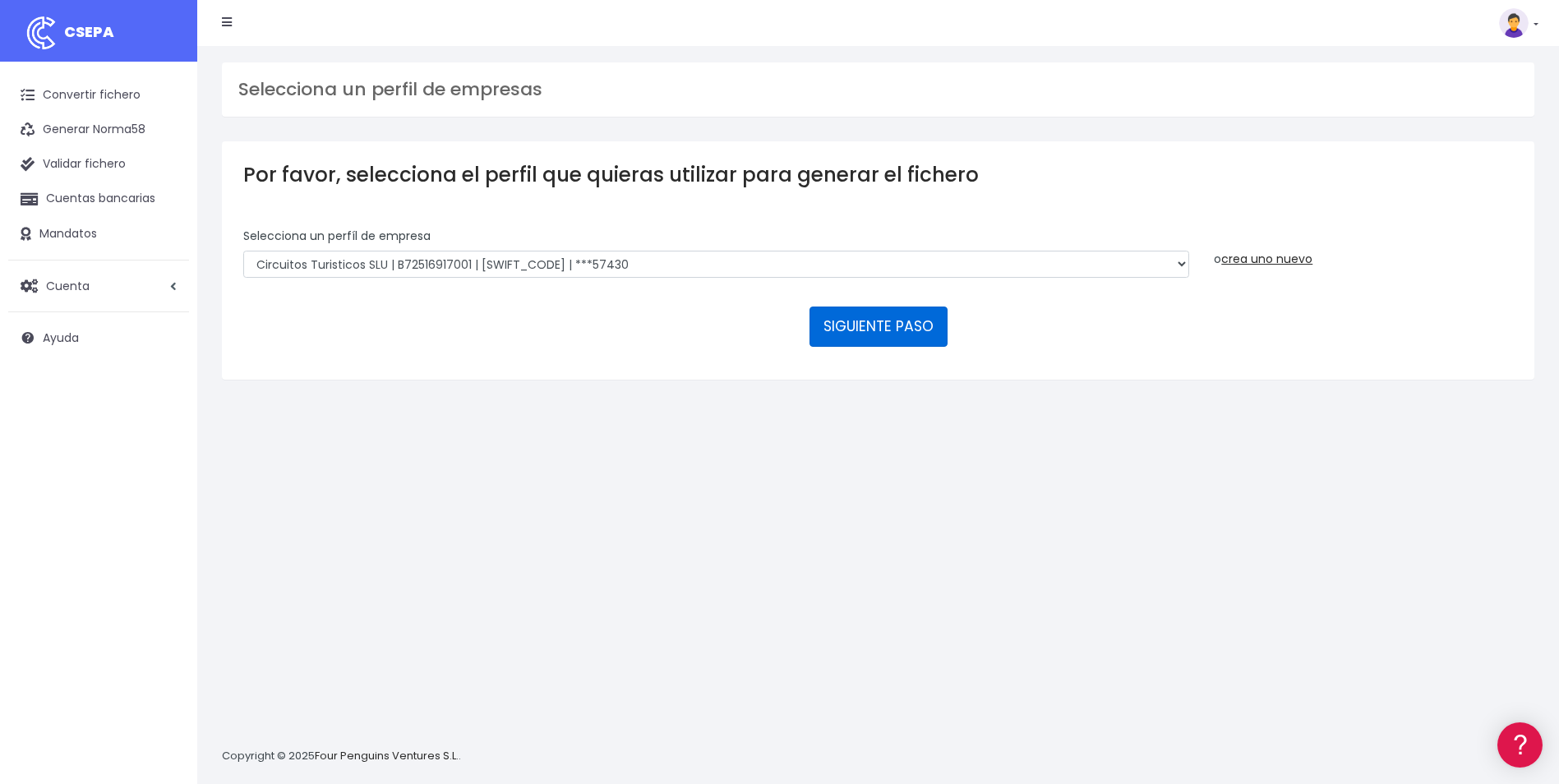
click at [858, 313] on button "SIGUIENTE PASO" at bounding box center [878, 327] width 138 height 40
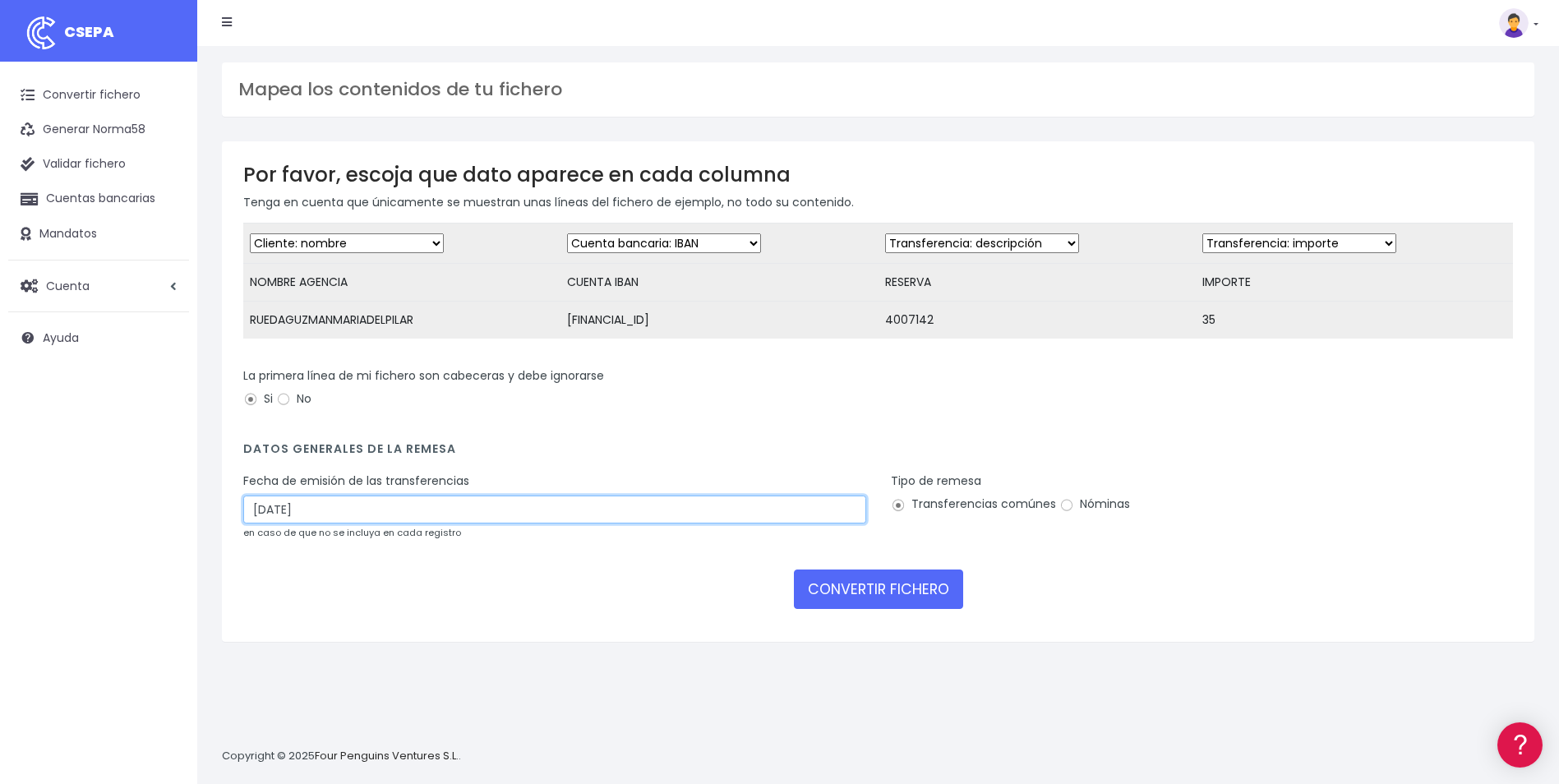
click at [398, 524] on input "05/09/2025" at bounding box center [555, 509] width 623 height 28
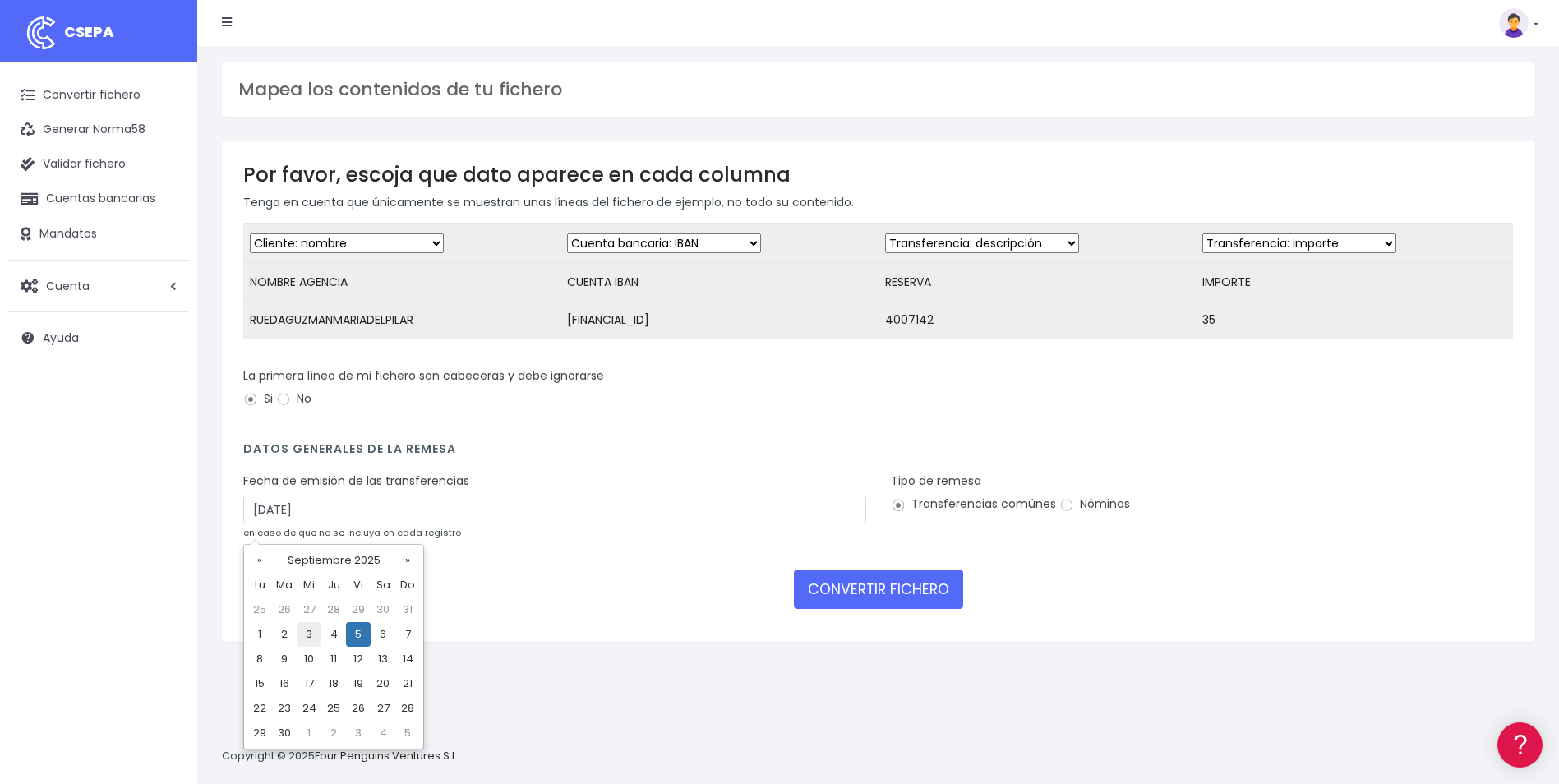
click at [321, 639] on td "3" at bounding box center [309, 634] width 25 height 25
type input "03/09/2025"
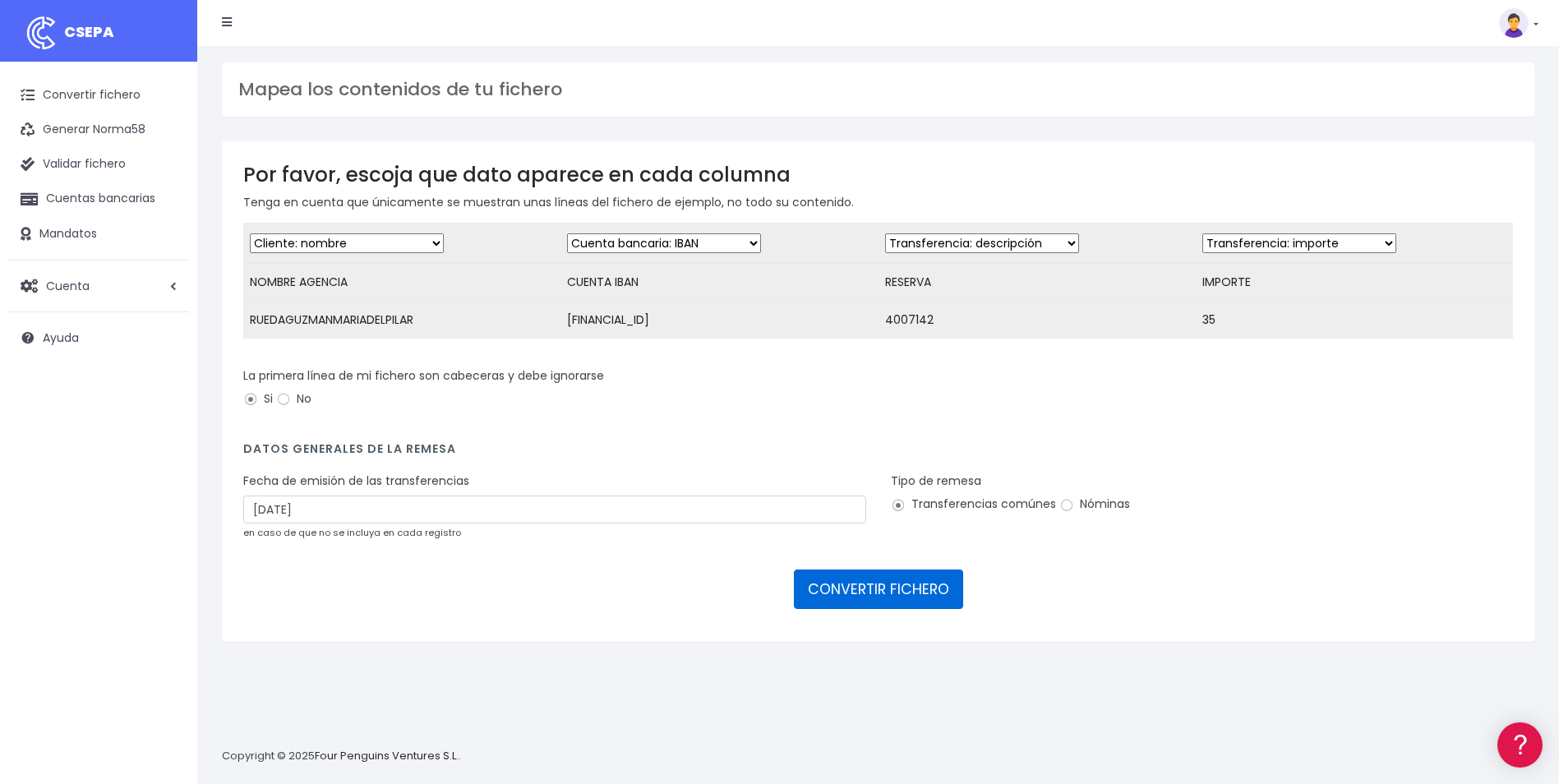
click at [875, 596] on button "CONVERTIR FICHERO" at bounding box center [879, 589] width 169 height 40
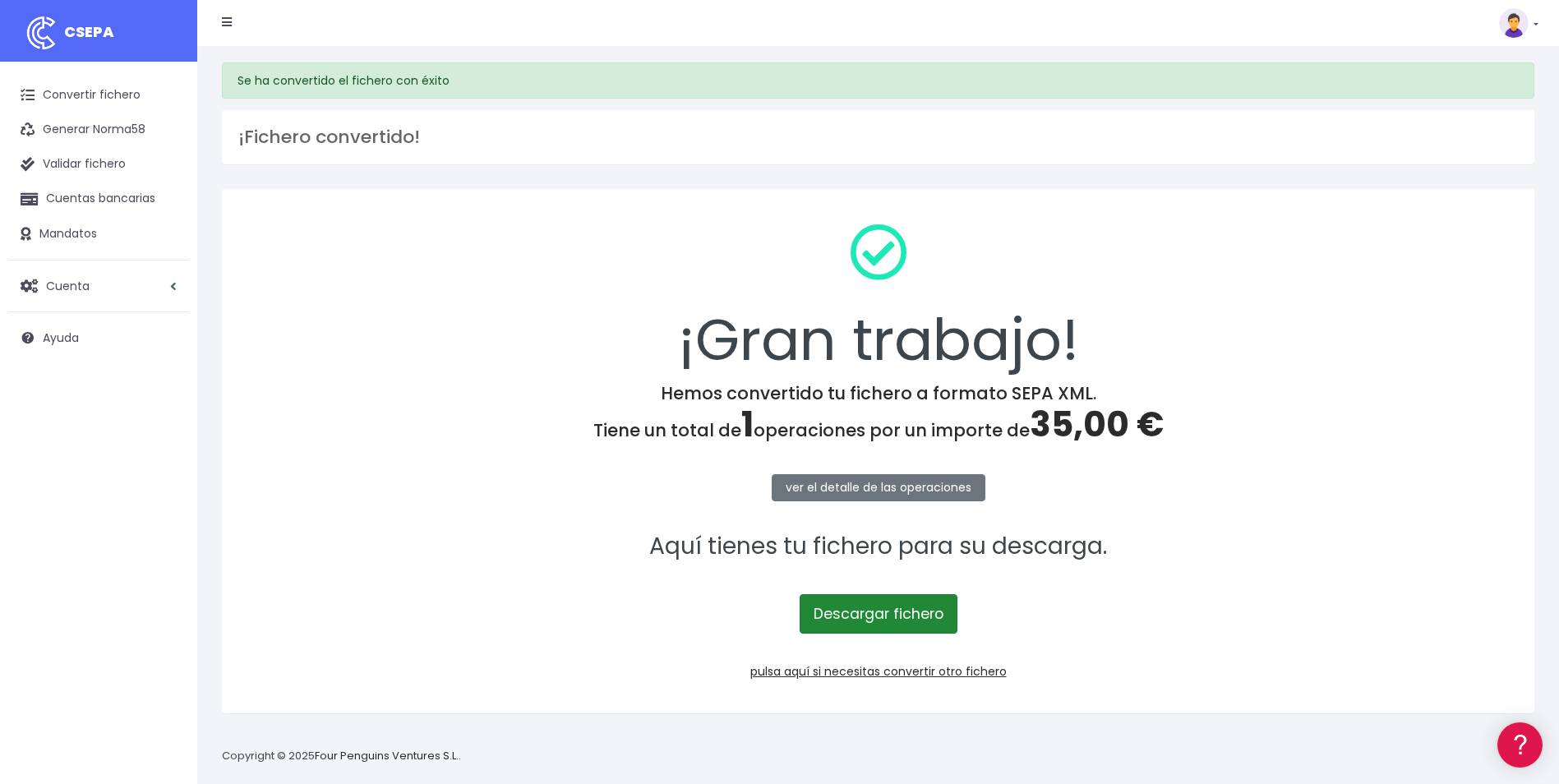
click at [881, 614] on link "Descargar fichero" at bounding box center [878, 614] width 157 height 40
